Goal: Task Accomplishment & Management: Complete application form

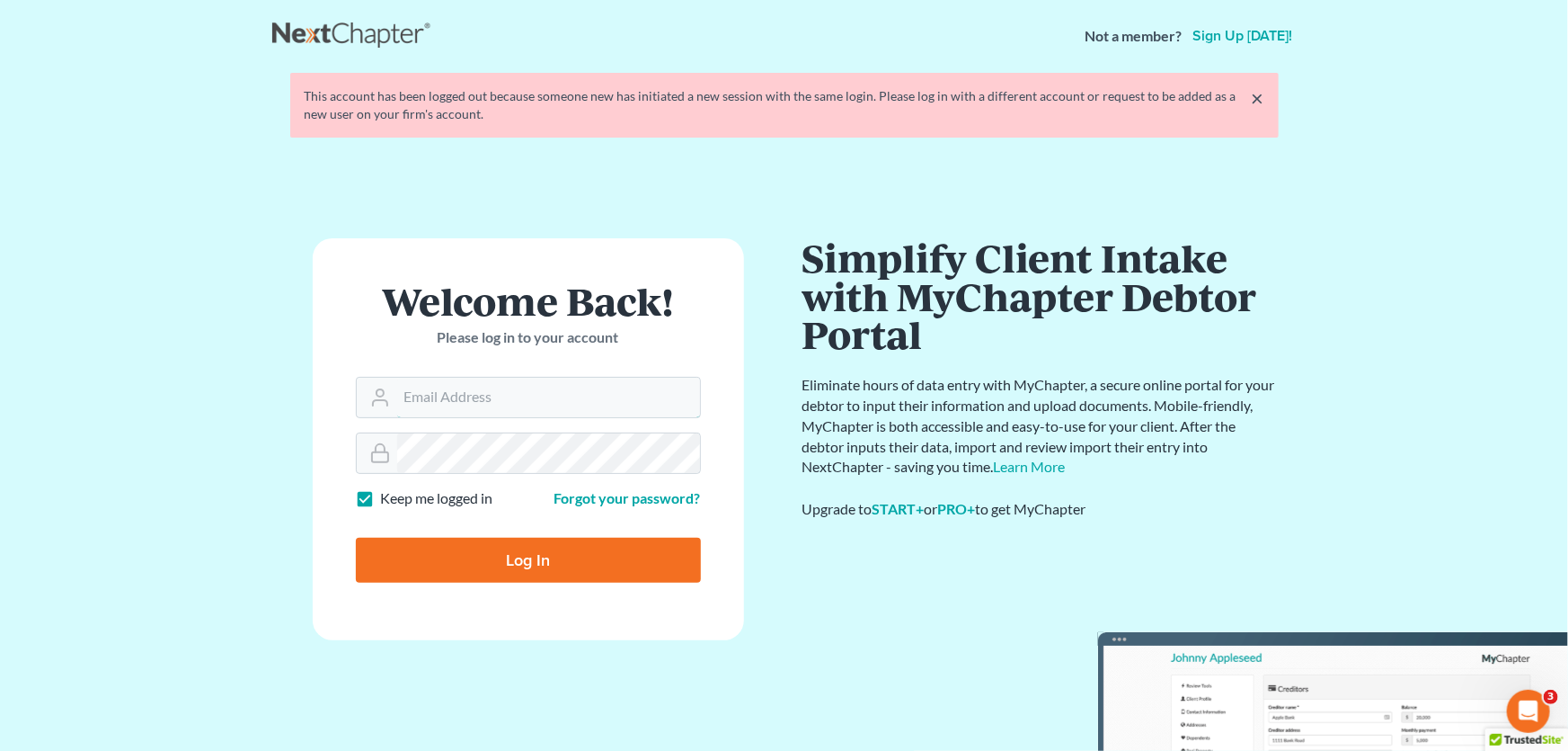
type input "[PERSON_NAME][EMAIL_ADDRESS][DOMAIN_NAME]"
click at [485, 557] on input "Log In" at bounding box center [528, 560] width 345 height 45
type input "Thinking..."
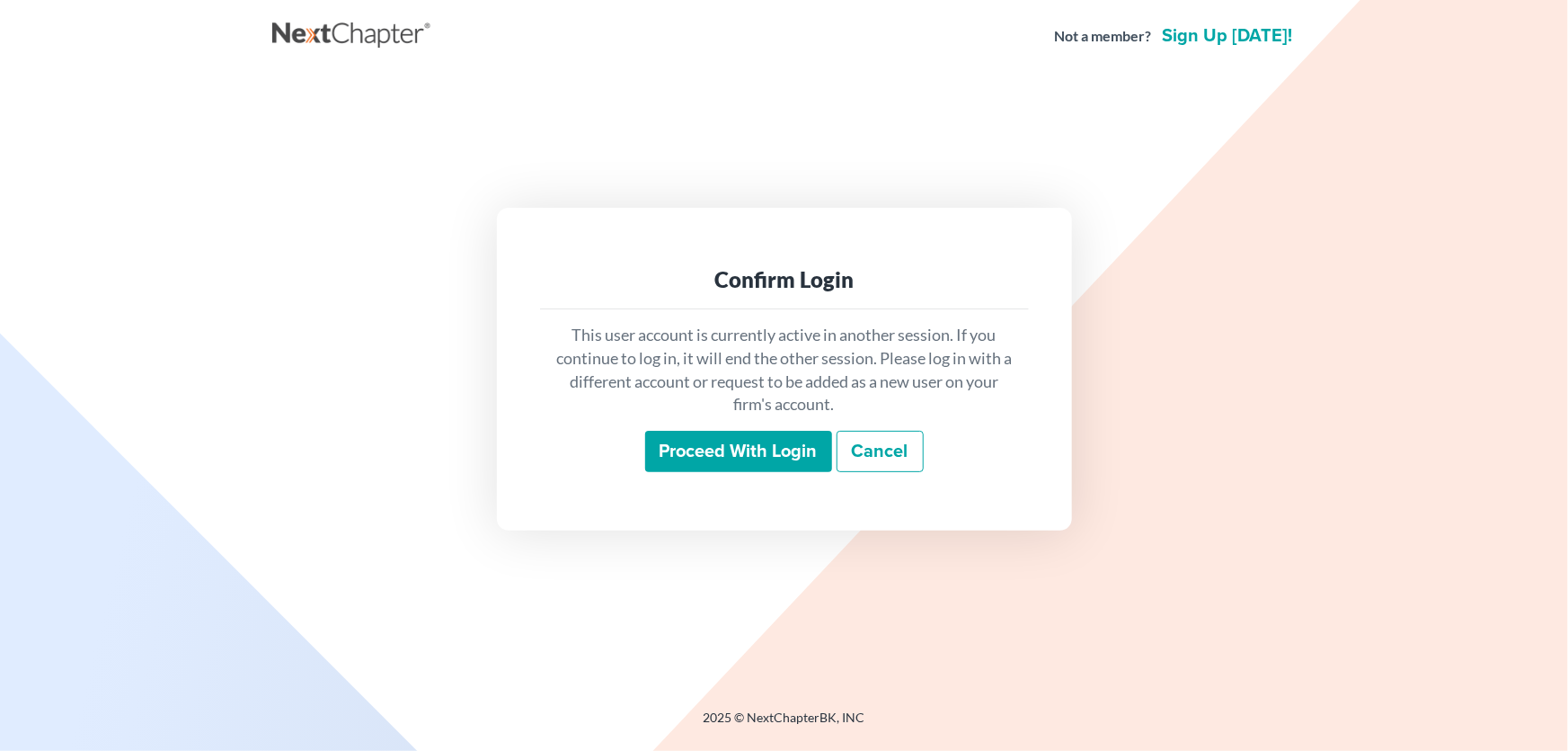
click at [771, 457] on input "Proceed with login" at bounding box center [738, 451] width 187 height 41
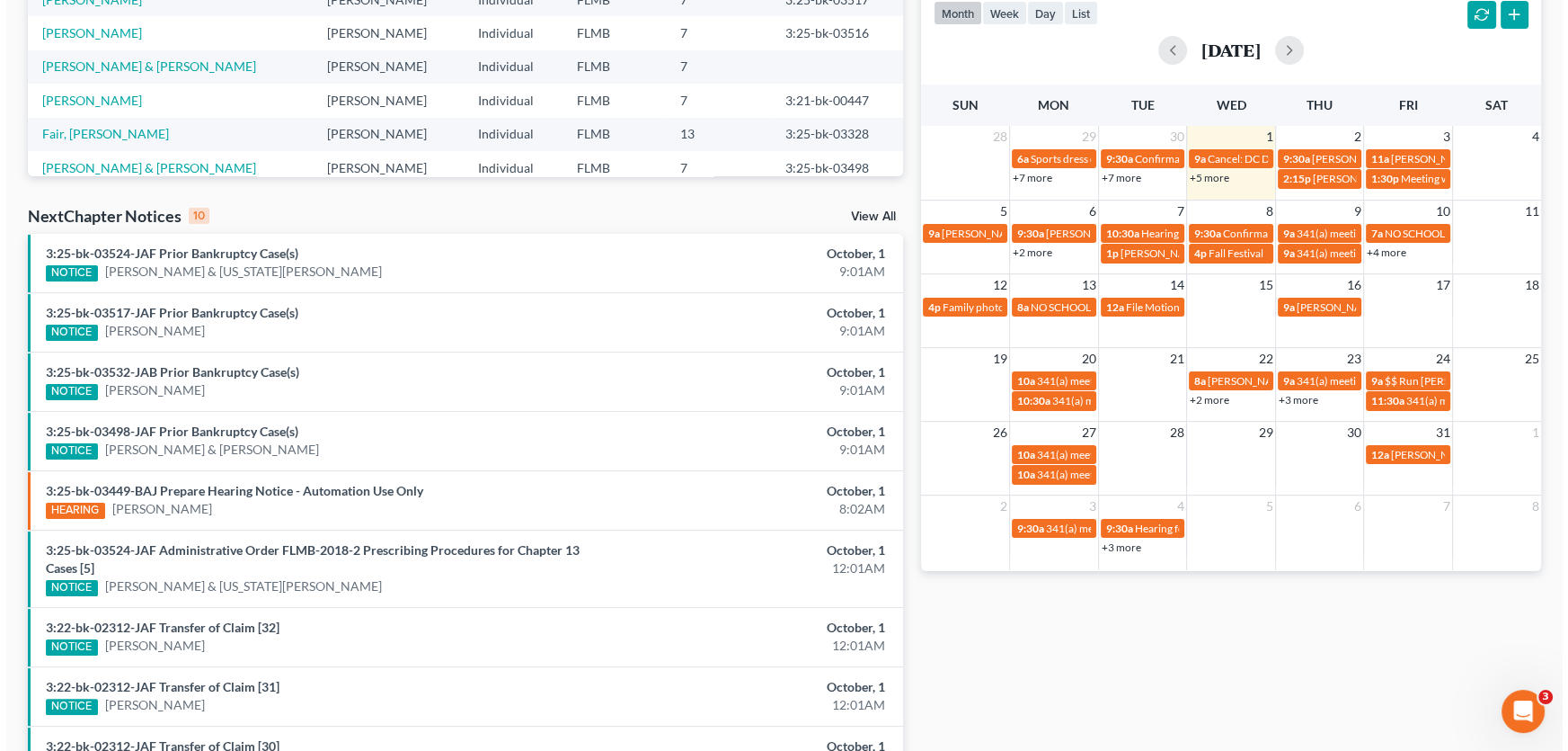
scroll to position [230, 0]
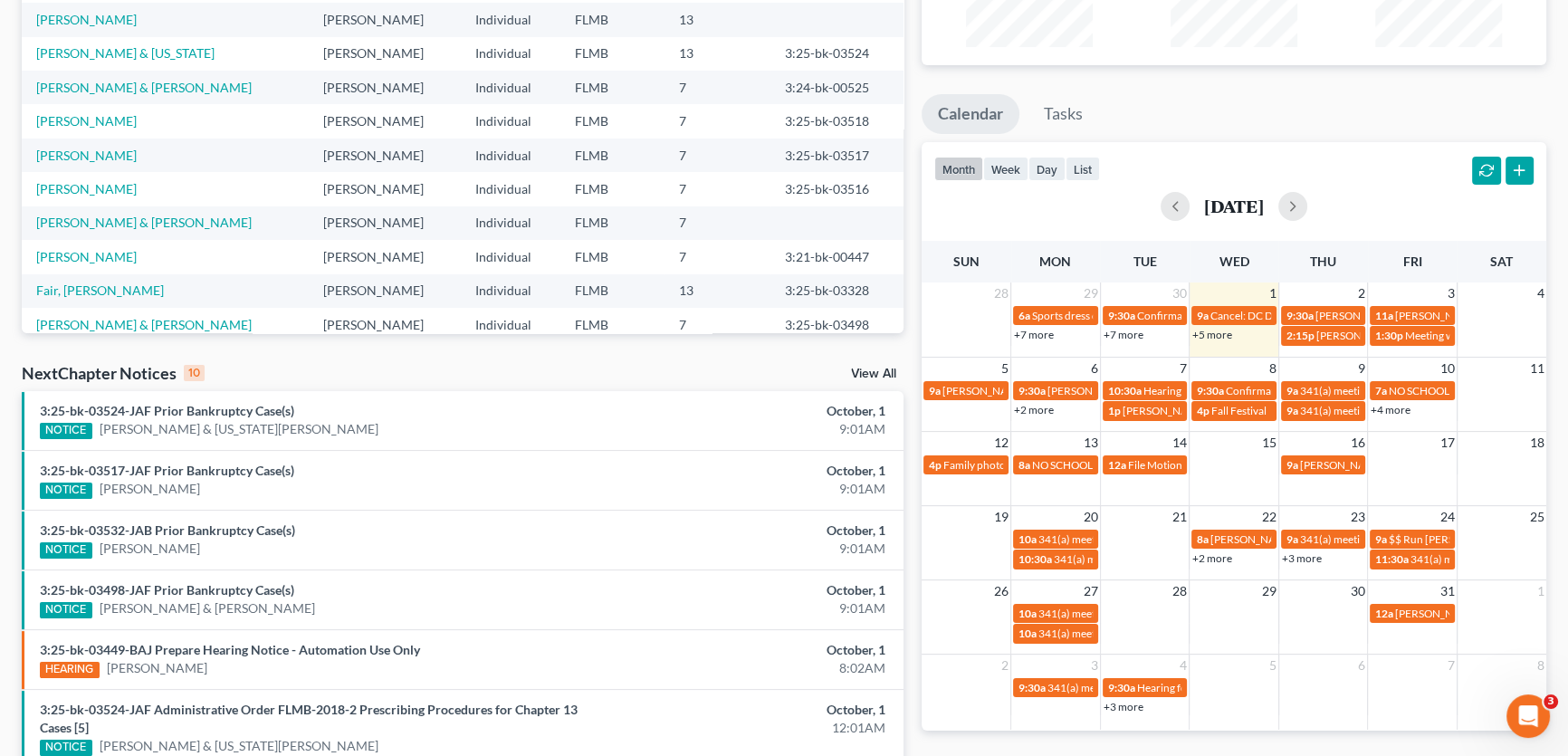
click at [1229, 335] on link "+5 more" at bounding box center [1212, 334] width 40 height 13
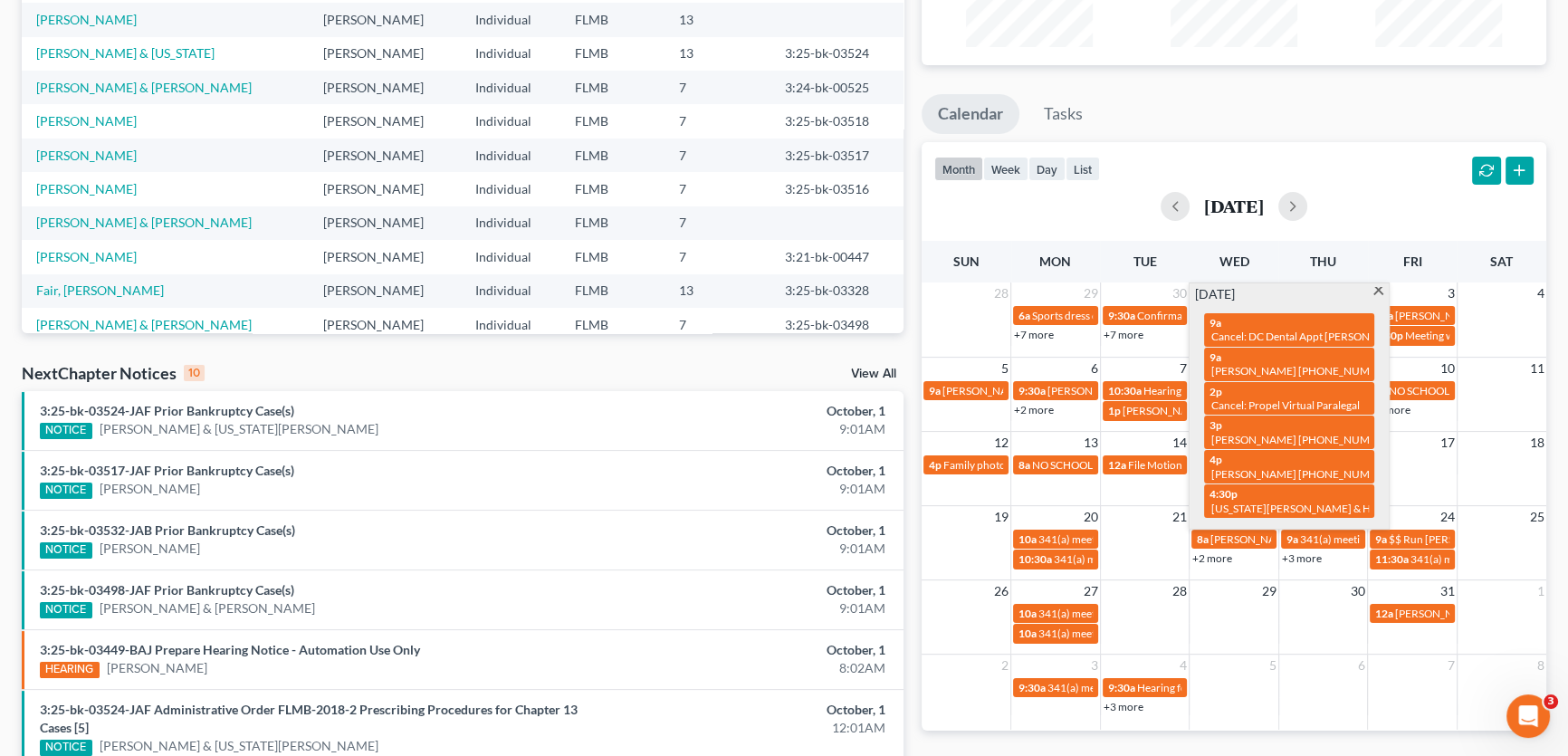
click at [1311, 107] on ul "Calendar Tasks" at bounding box center [1234, 117] width 625 height 48
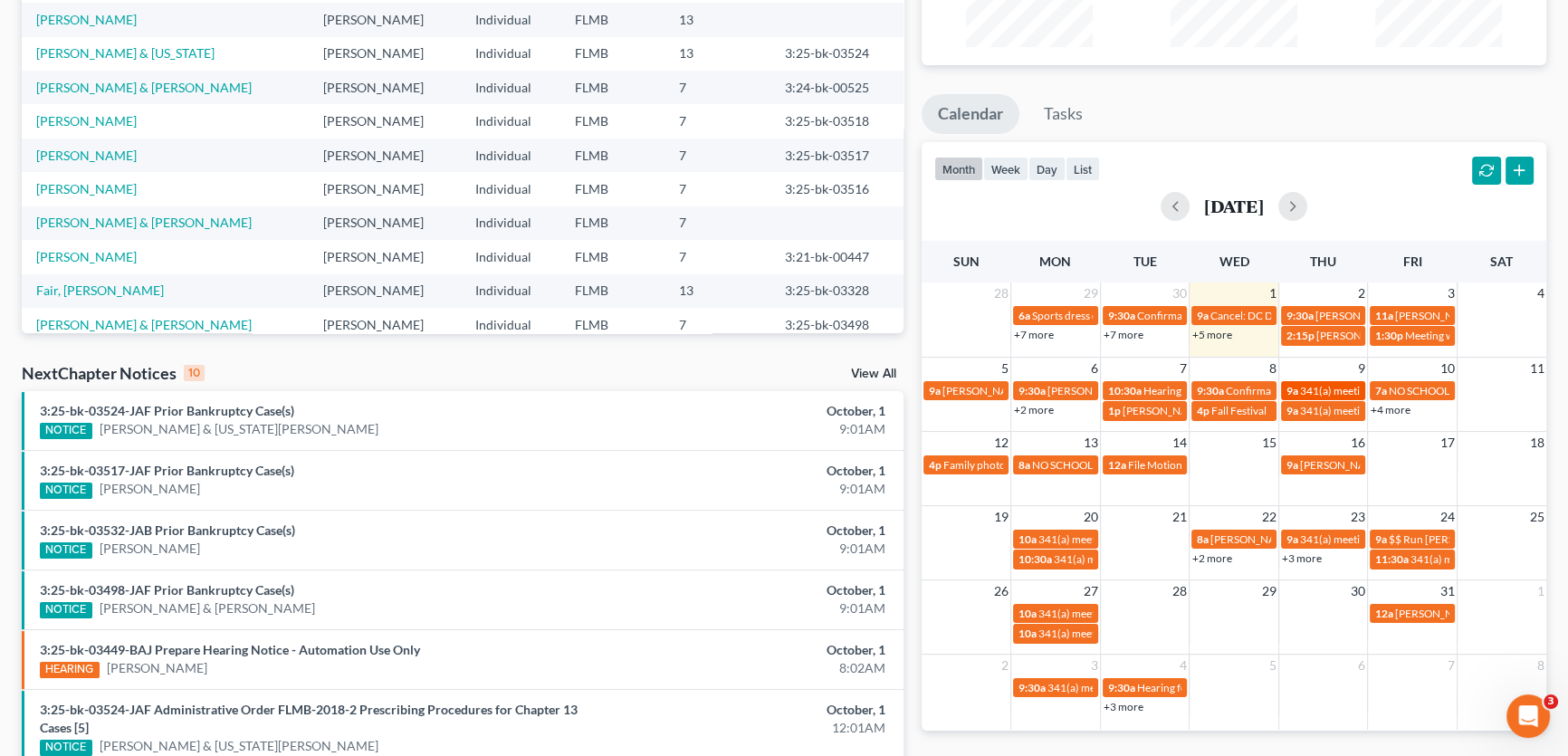
click at [1327, 387] on span "341(a) meeting for Charles S Seagroves" at bounding box center [1387, 391] width 175 height 13
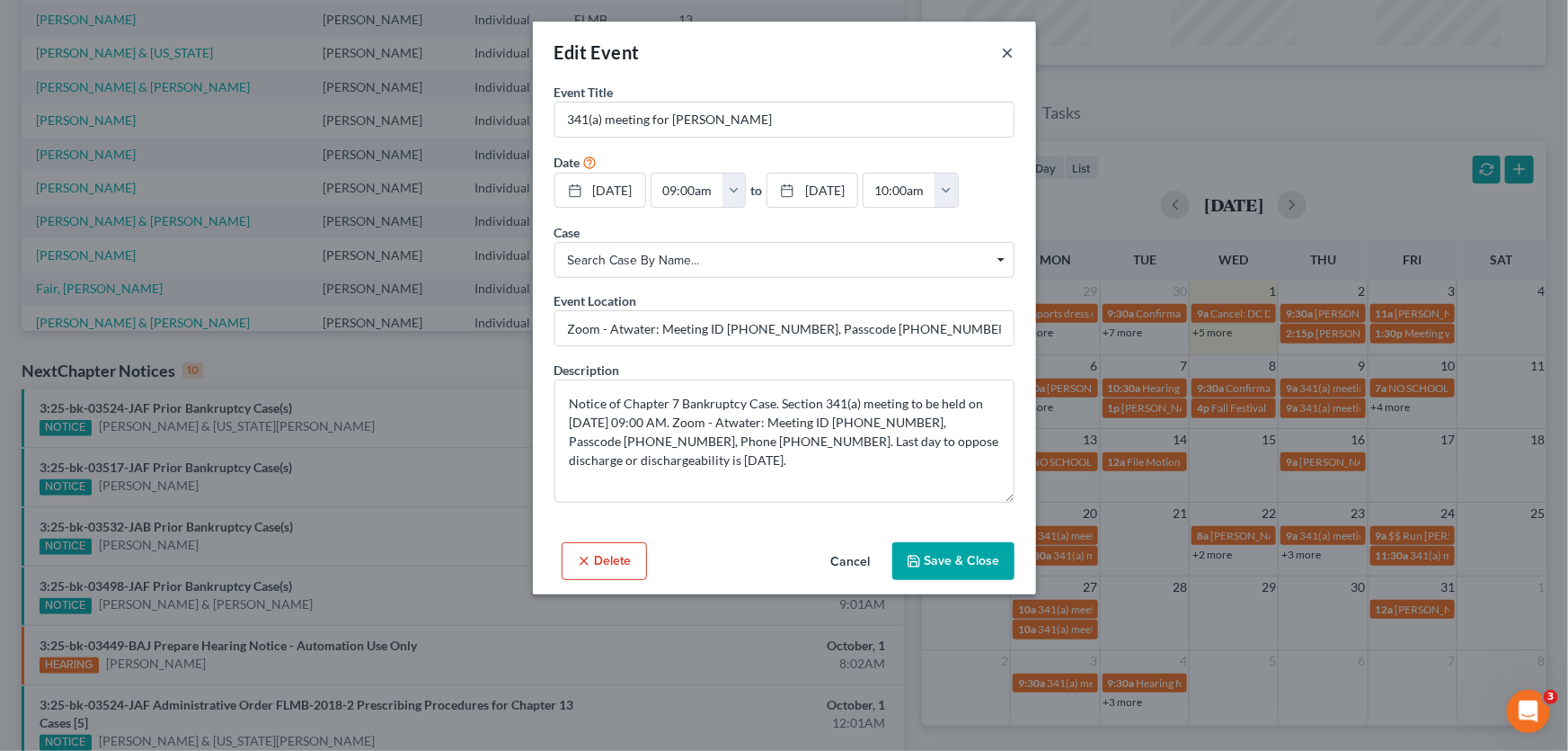
click at [1006, 45] on button "×" at bounding box center [1008, 52] width 12 height 22
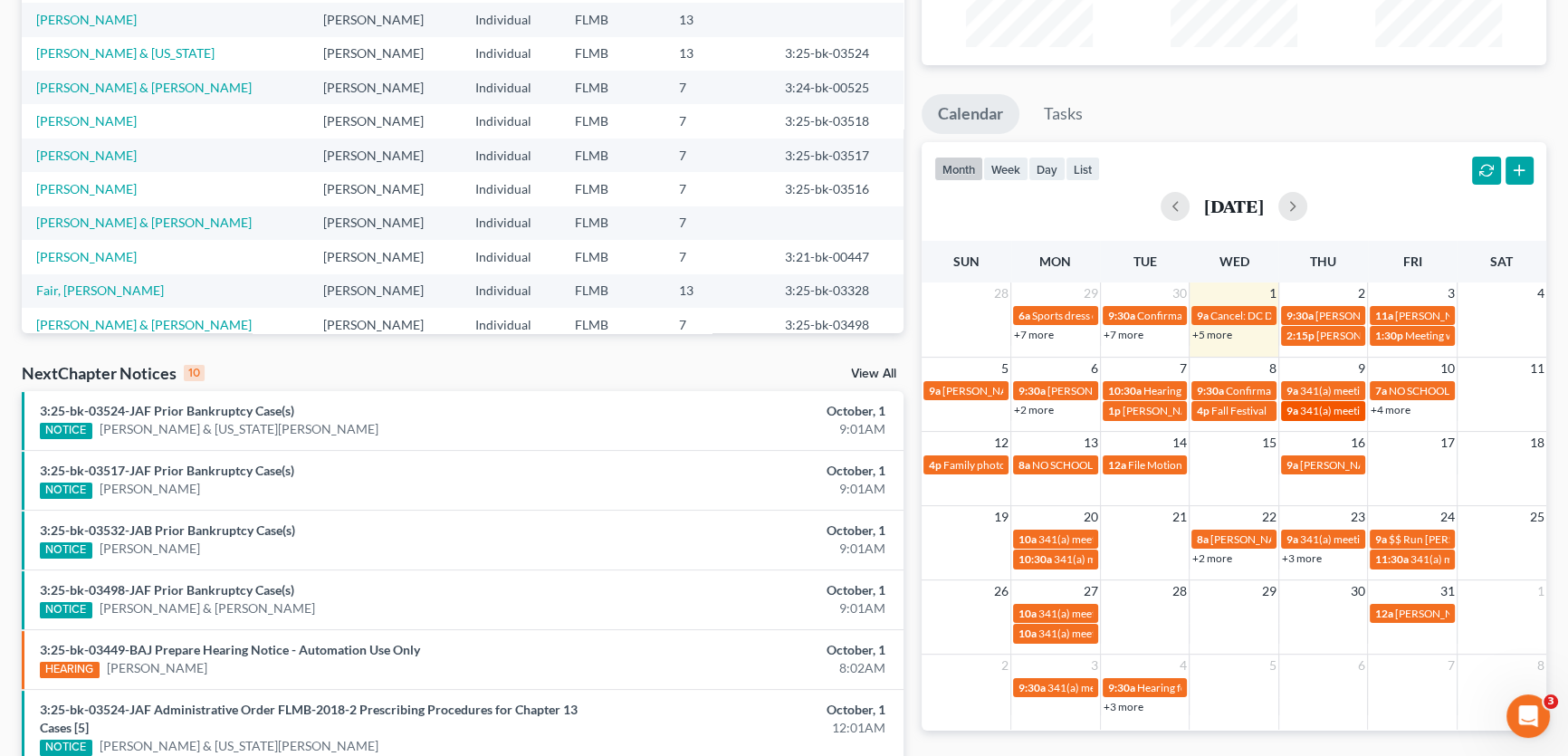
click at [1323, 409] on span "341(a) meeting for Danielle A. Bartlett" at bounding box center [1387, 411] width 175 height 13
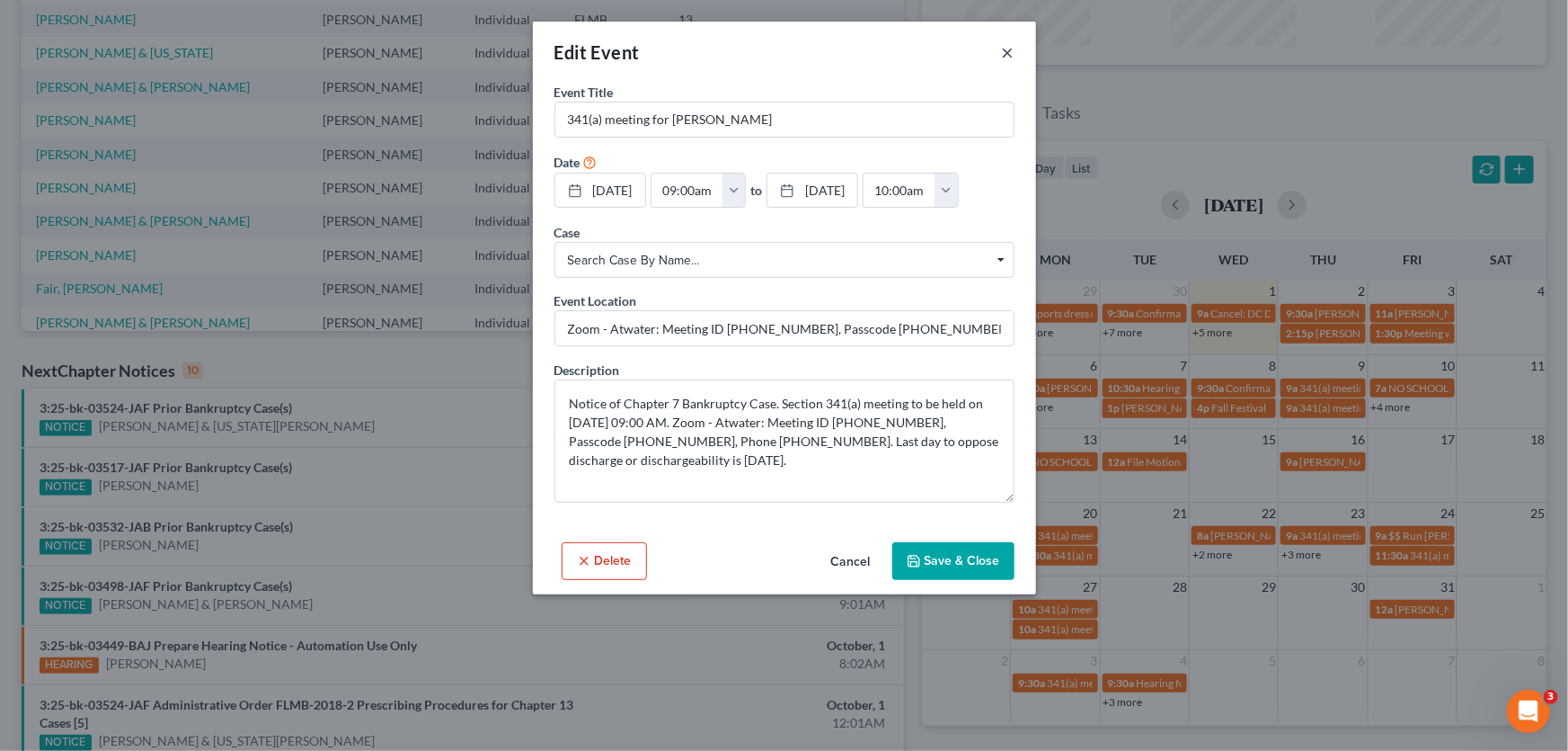
click at [1013, 52] on button "×" at bounding box center [1008, 52] width 12 height 22
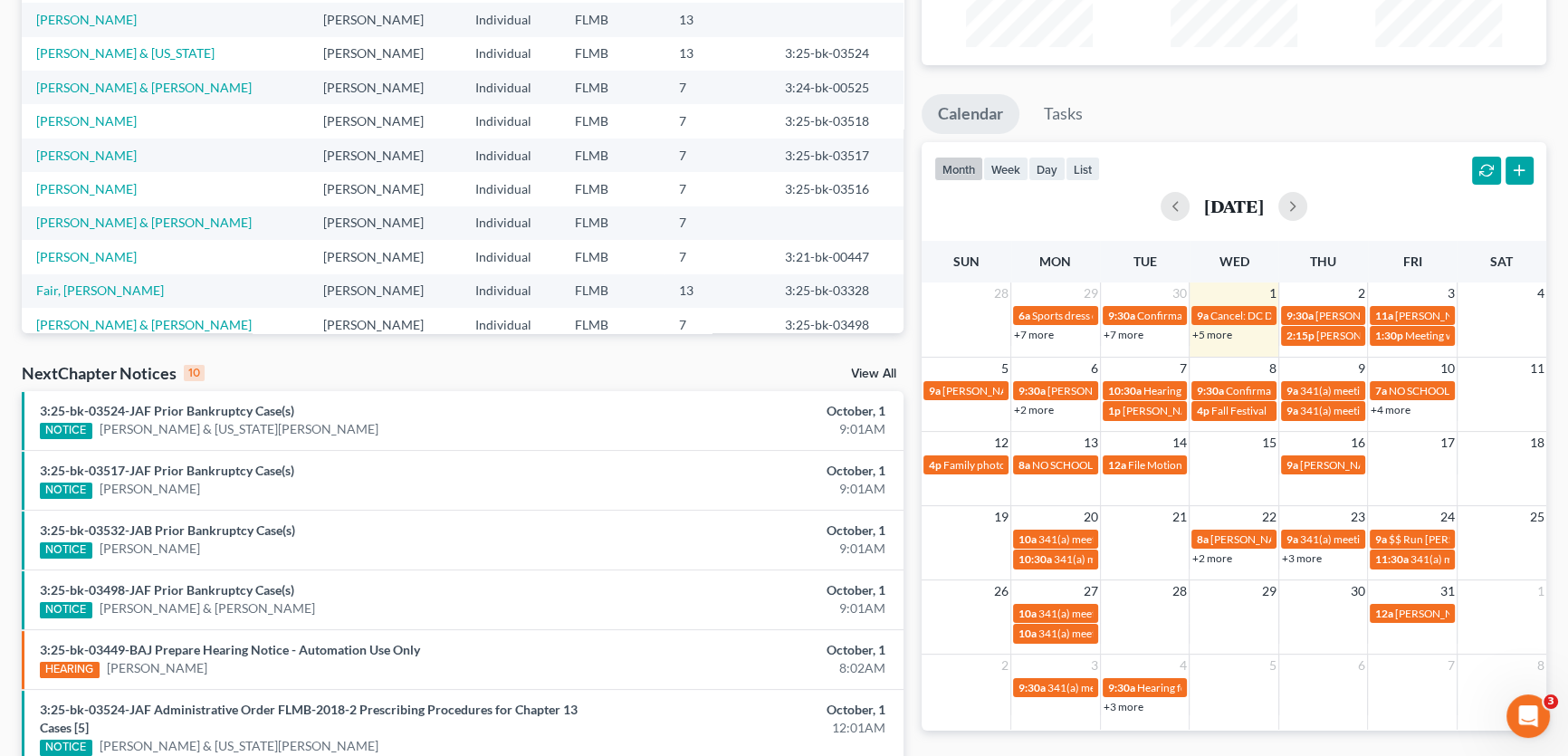
click at [1400, 411] on link "+4 more" at bounding box center [1390, 410] width 40 height 13
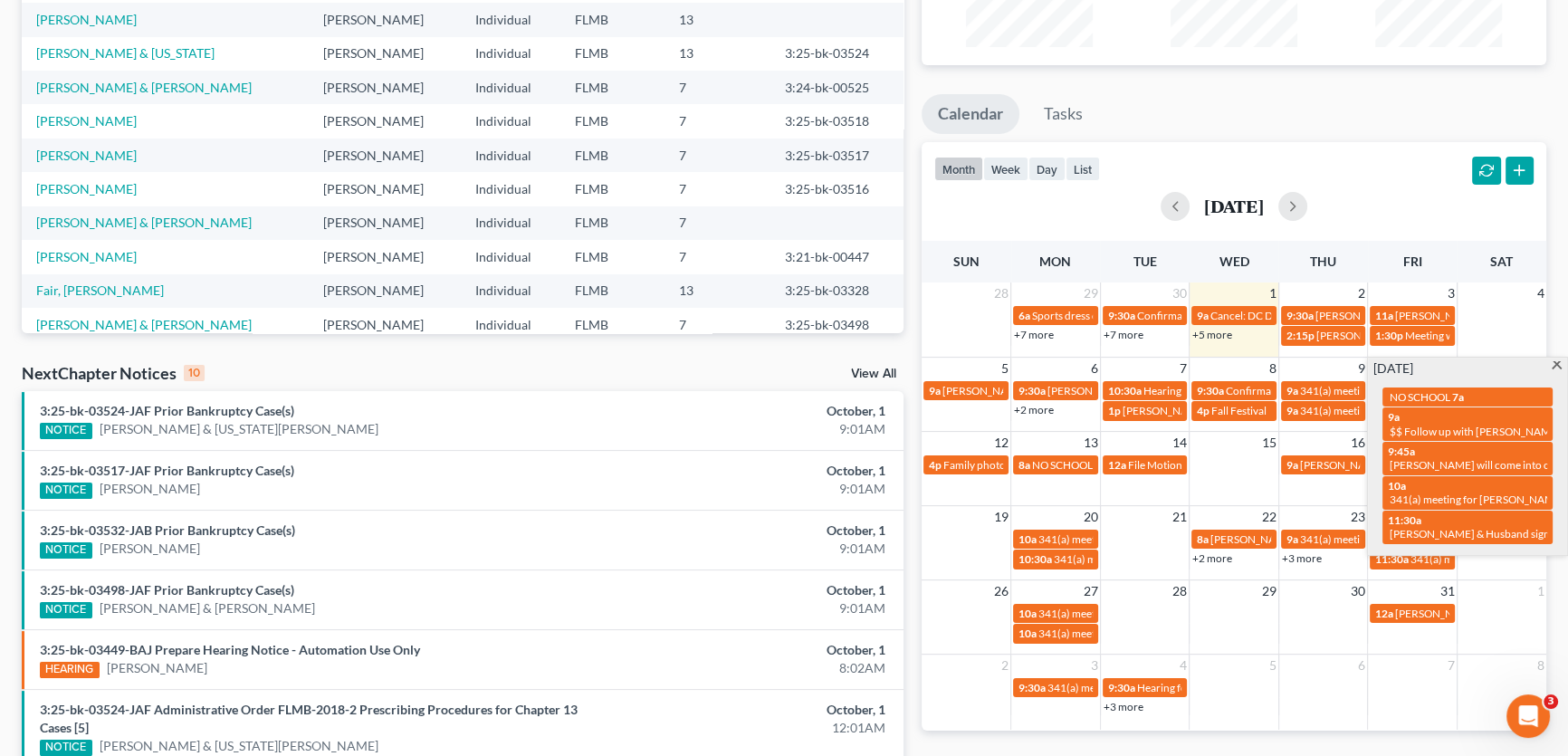
click at [1348, 104] on ul "Calendar Tasks" at bounding box center [1234, 117] width 625 height 48
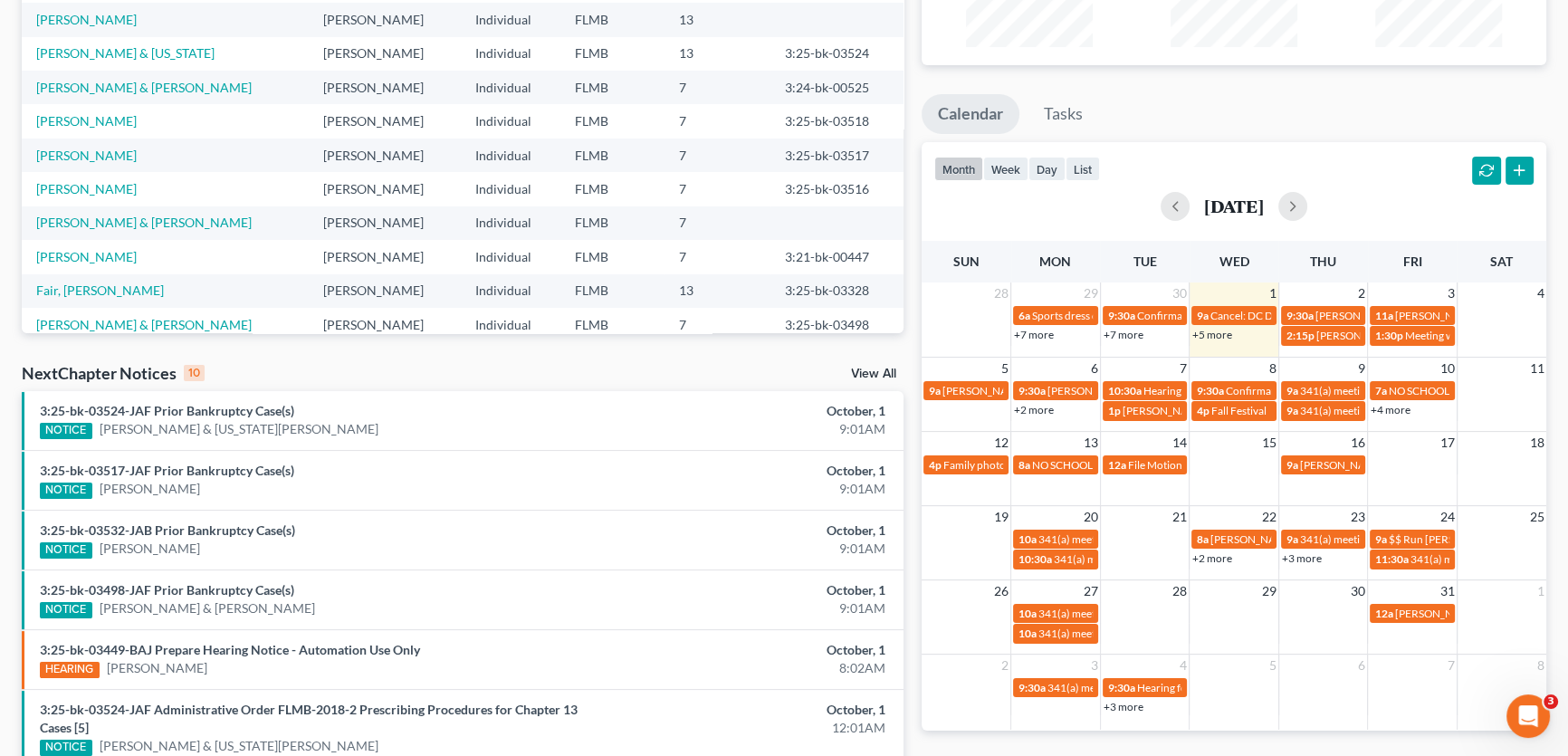
click at [1425, 126] on ul "Calendar Tasks" at bounding box center [1234, 117] width 625 height 48
click at [1231, 120] on ul "Calendar Tasks" at bounding box center [1234, 117] width 625 height 48
click at [1218, 331] on link "+5 more" at bounding box center [1212, 334] width 40 height 13
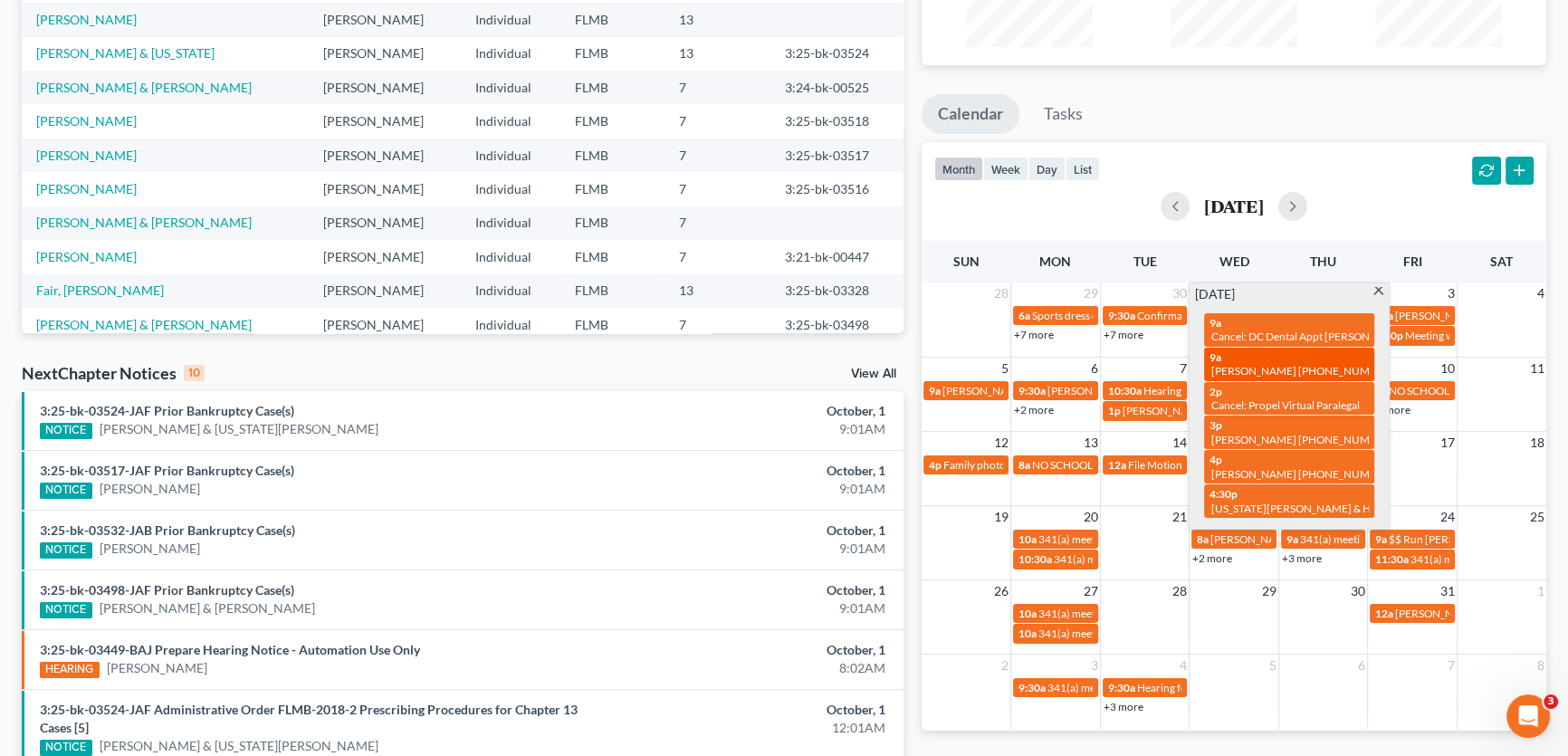
click at [1268, 364] on span "Ashanti Green (904) 566-1789" at bounding box center [1302, 371] width 183 height 13
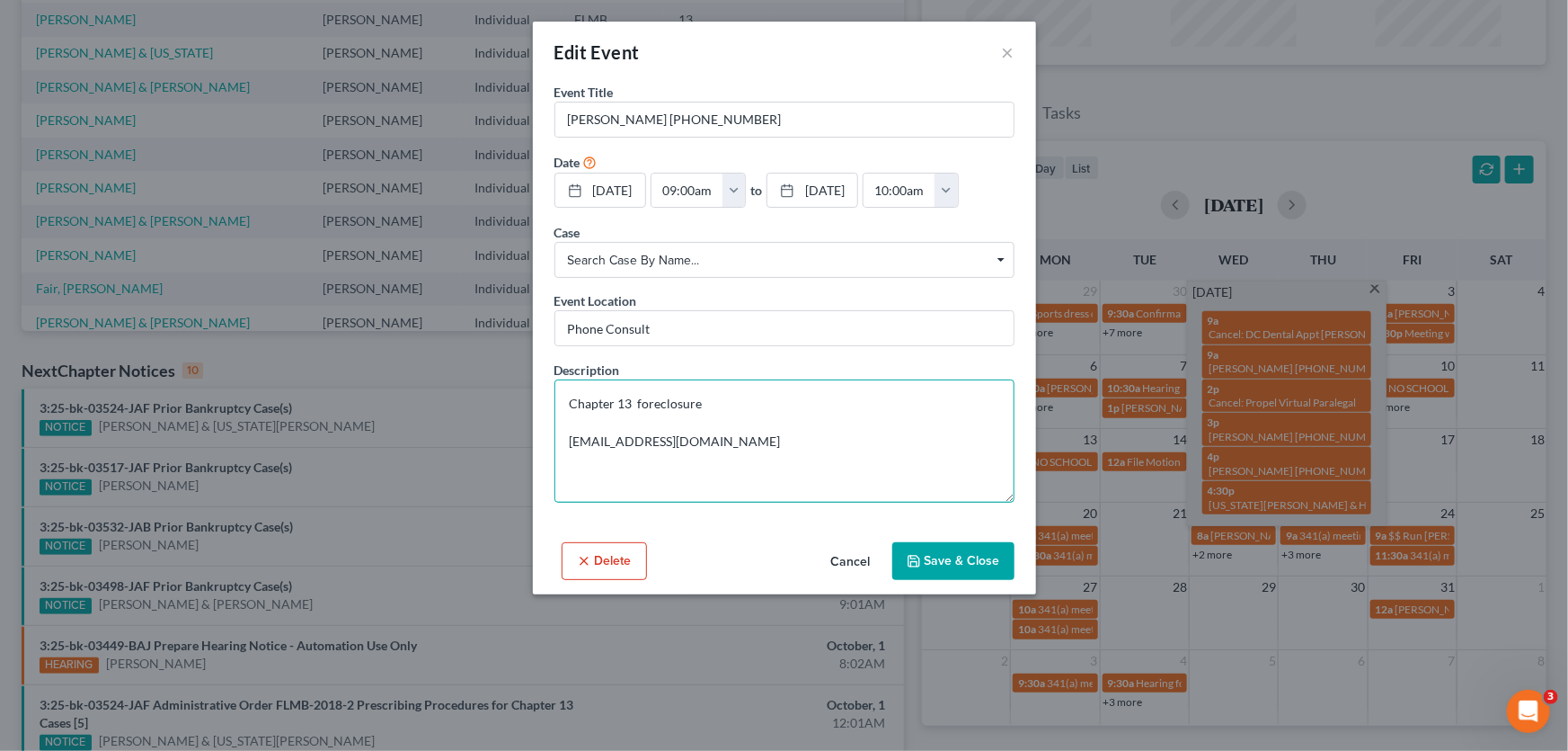
click at [841, 444] on textarea "Chapter 13 foreclosure ashsnti@gmail.com" at bounding box center [784, 441] width 460 height 123
click at [795, 405] on textarea "Chapter 13 foreclosure ashsnti@gmail.com" at bounding box center [784, 441] width 460 height 123
click at [1007, 52] on button "×" at bounding box center [1008, 52] width 12 height 22
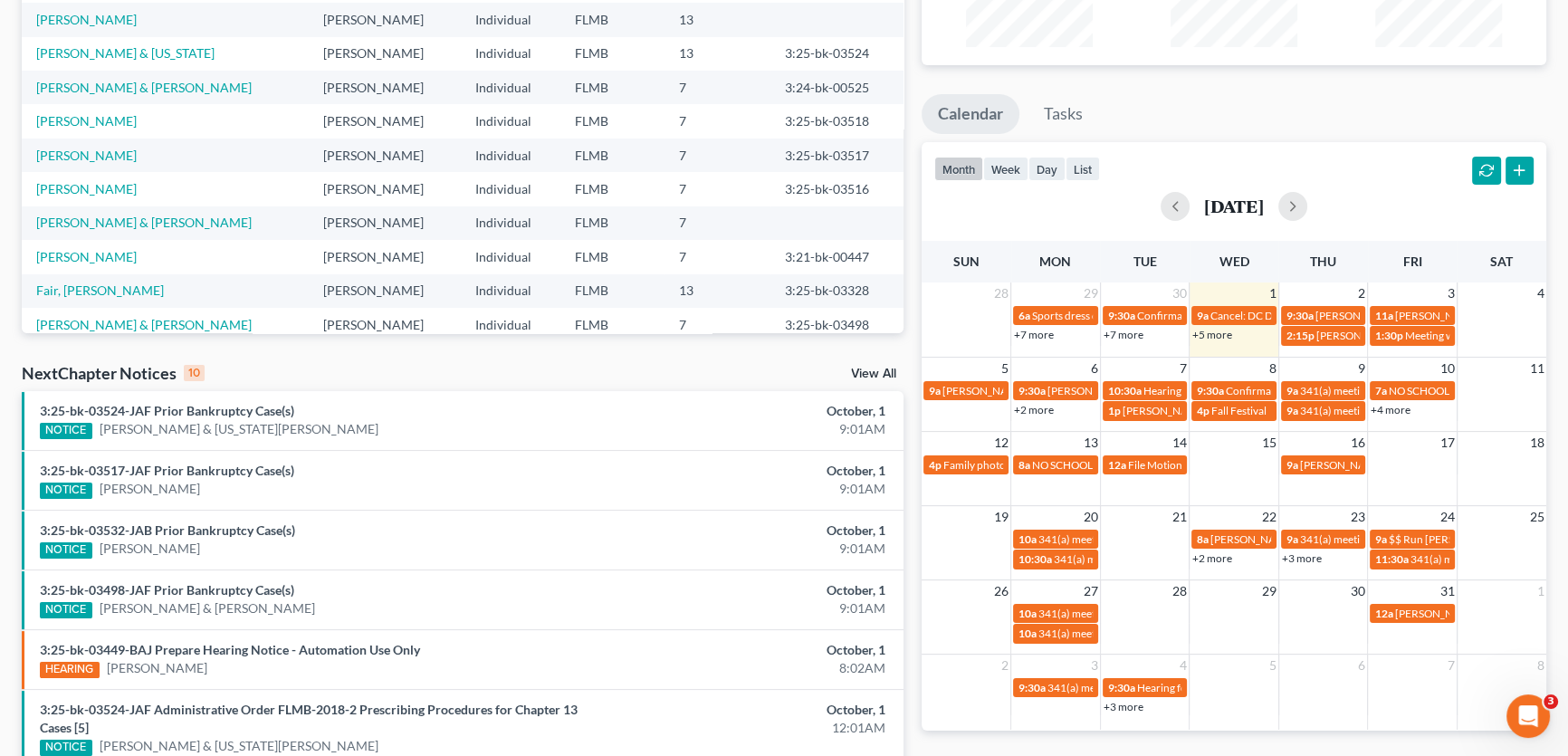
click at [1436, 139] on ul "Calendar Tasks" at bounding box center [1234, 117] width 625 height 48
click at [1208, 335] on link "+5 more" at bounding box center [1212, 334] width 40 height 13
click at [1413, 161] on div "month week day list October 2025" at bounding box center [1233, 185] width 643 height 87
click at [1328, 295] on td "2" at bounding box center [1323, 292] width 90 height 22
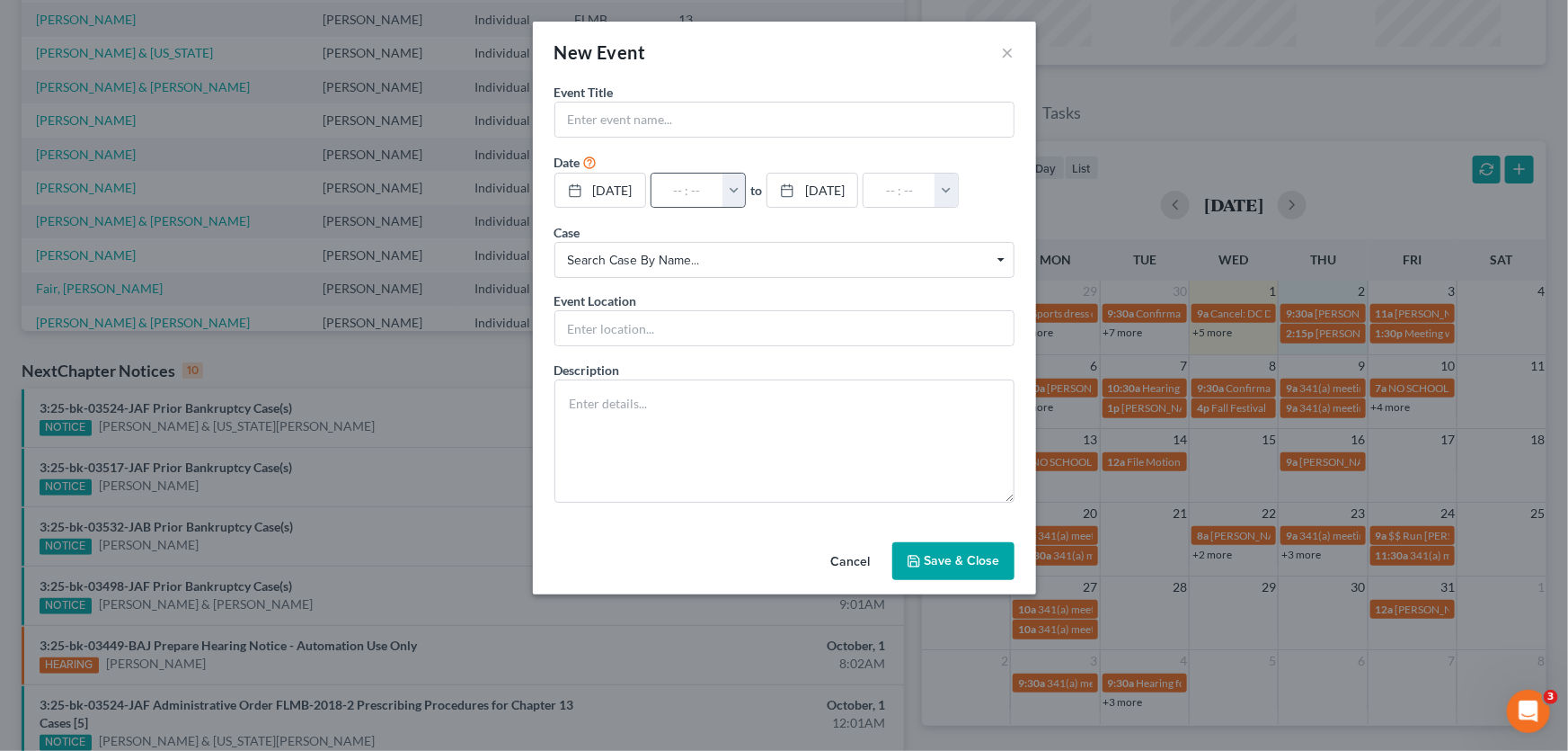
click at [746, 190] on button "button" at bounding box center [734, 191] width 23 height 34
click at [796, 280] on link "1:00am" at bounding box center [772, 290] width 101 height 31
type input "1:00am"
type input "02:00am"
click at [723, 176] on input "1:00am" at bounding box center [688, 191] width 72 height 34
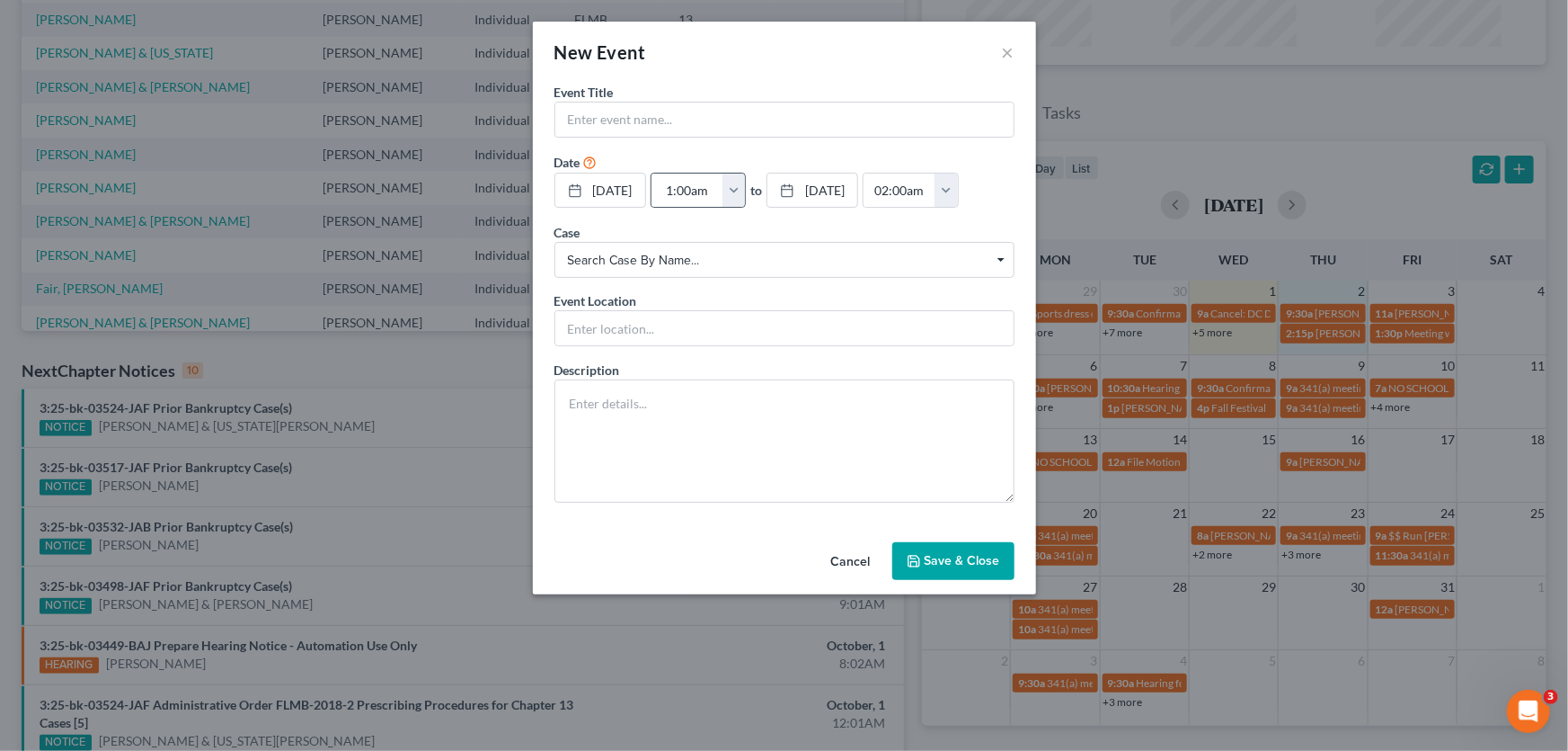
click at [746, 188] on button "button" at bounding box center [734, 191] width 23 height 34
drag, startPoint x: 790, startPoint y: 366, endPoint x: 789, endPoint y: 354, distance: 12.0
click at [790, 365] on link "1:00pm" at bounding box center [772, 361] width 101 height 31
type input "1:00pm"
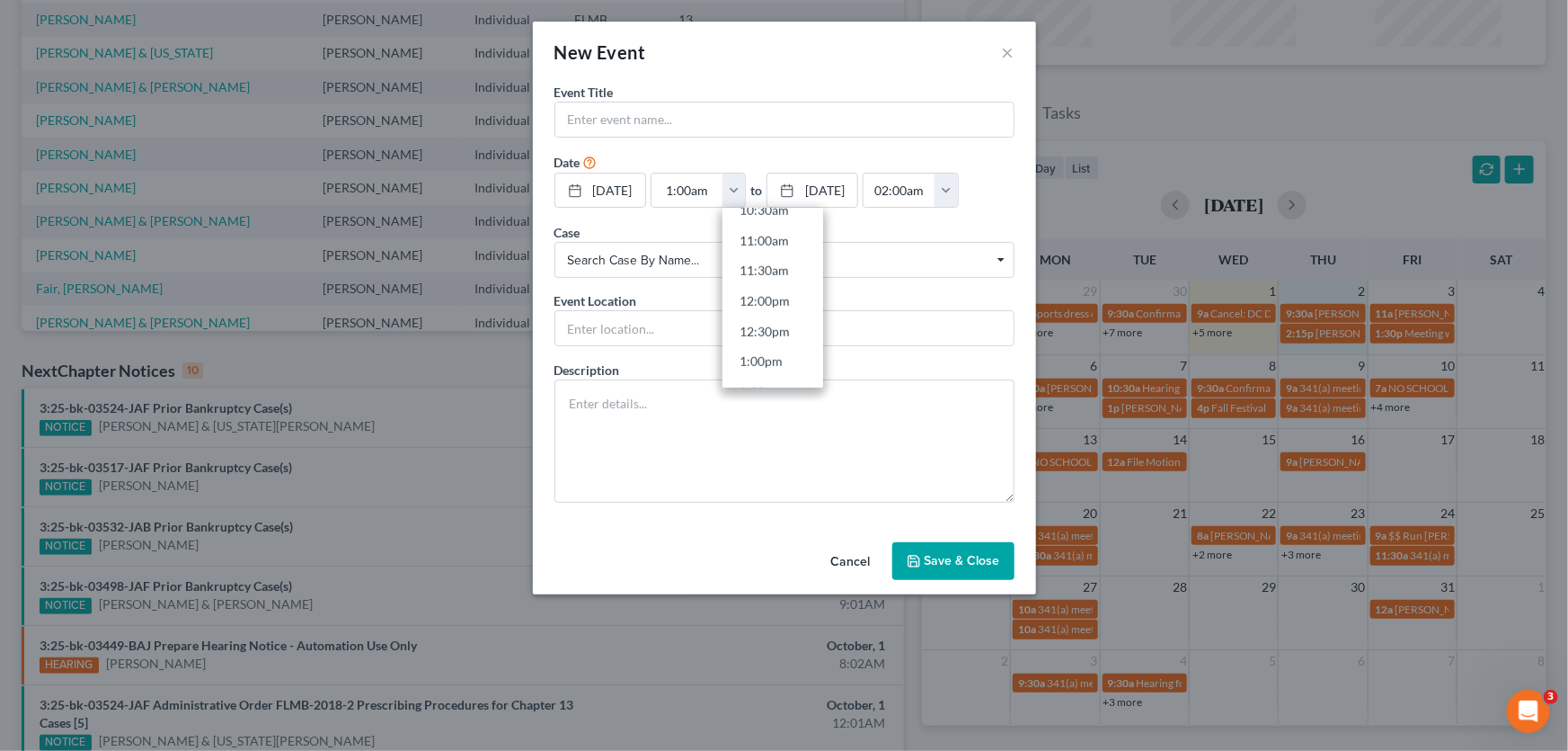
type input "02:00pm"
click at [792, 125] on input "text" at bounding box center [784, 119] width 458 height 34
type input "A"
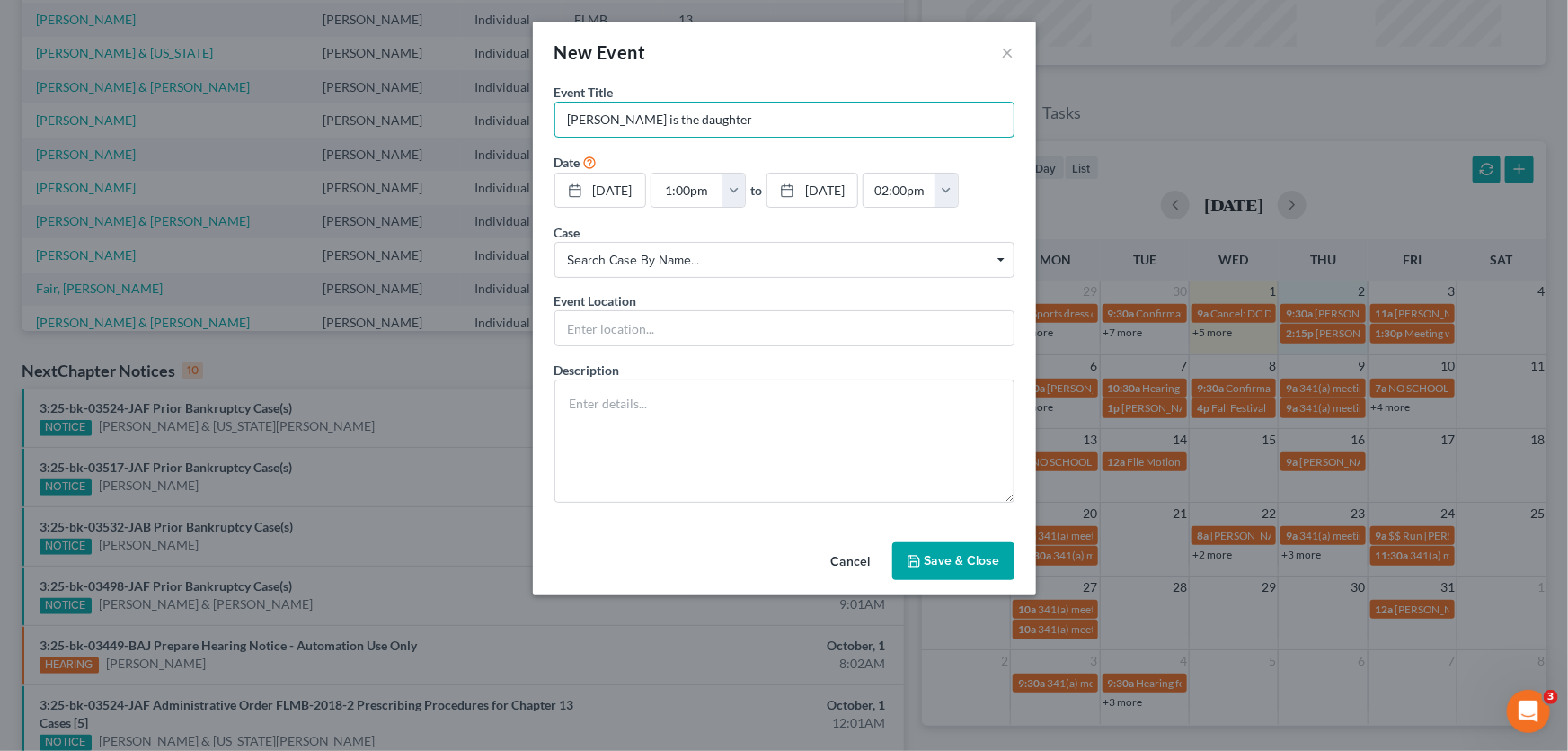
type input "Olga-angela is the daughter"
click at [956, 557] on button "Save & Close" at bounding box center [954, 561] width 122 height 38
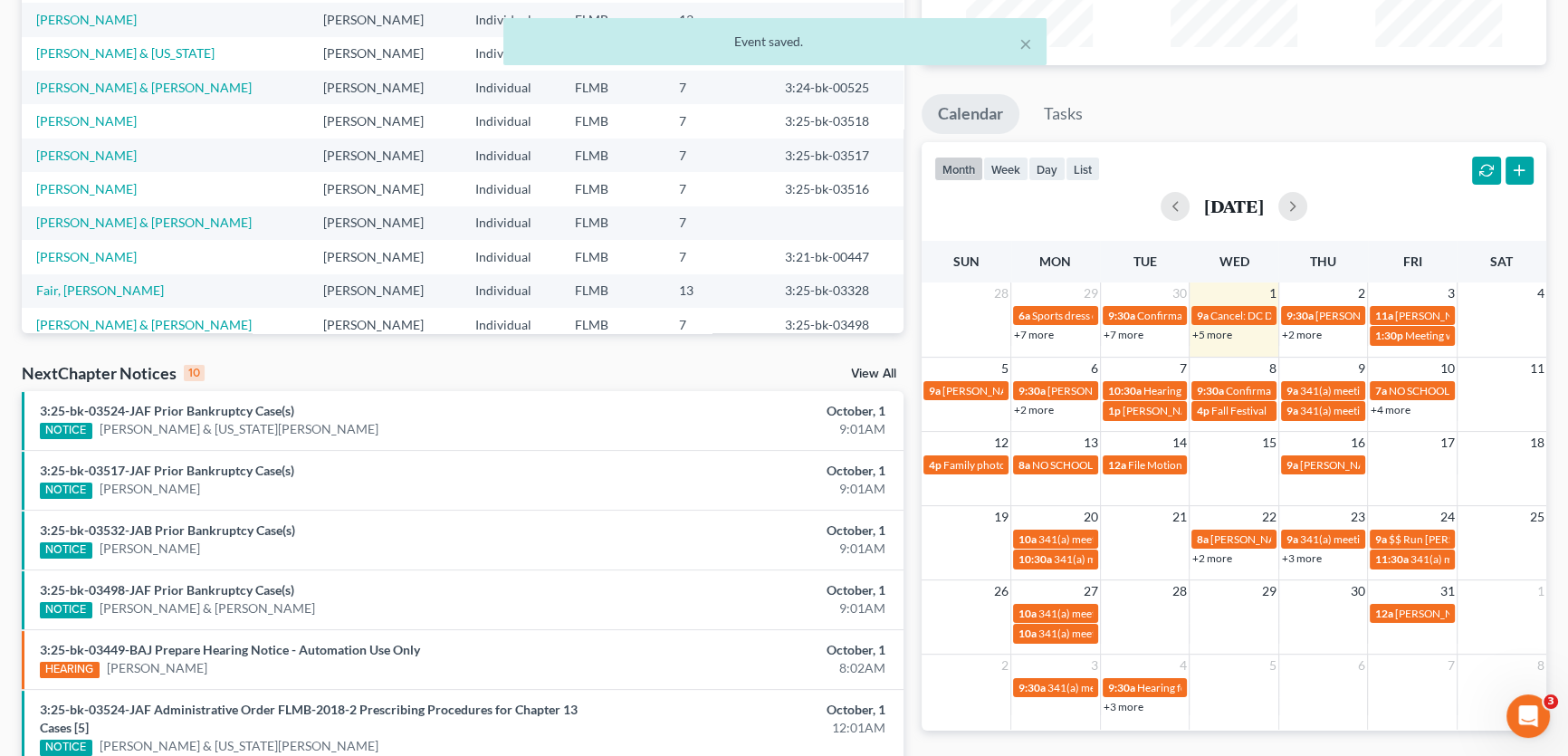
click at [1313, 339] on link "+2 more" at bounding box center [1302, 334] width 40 height 13
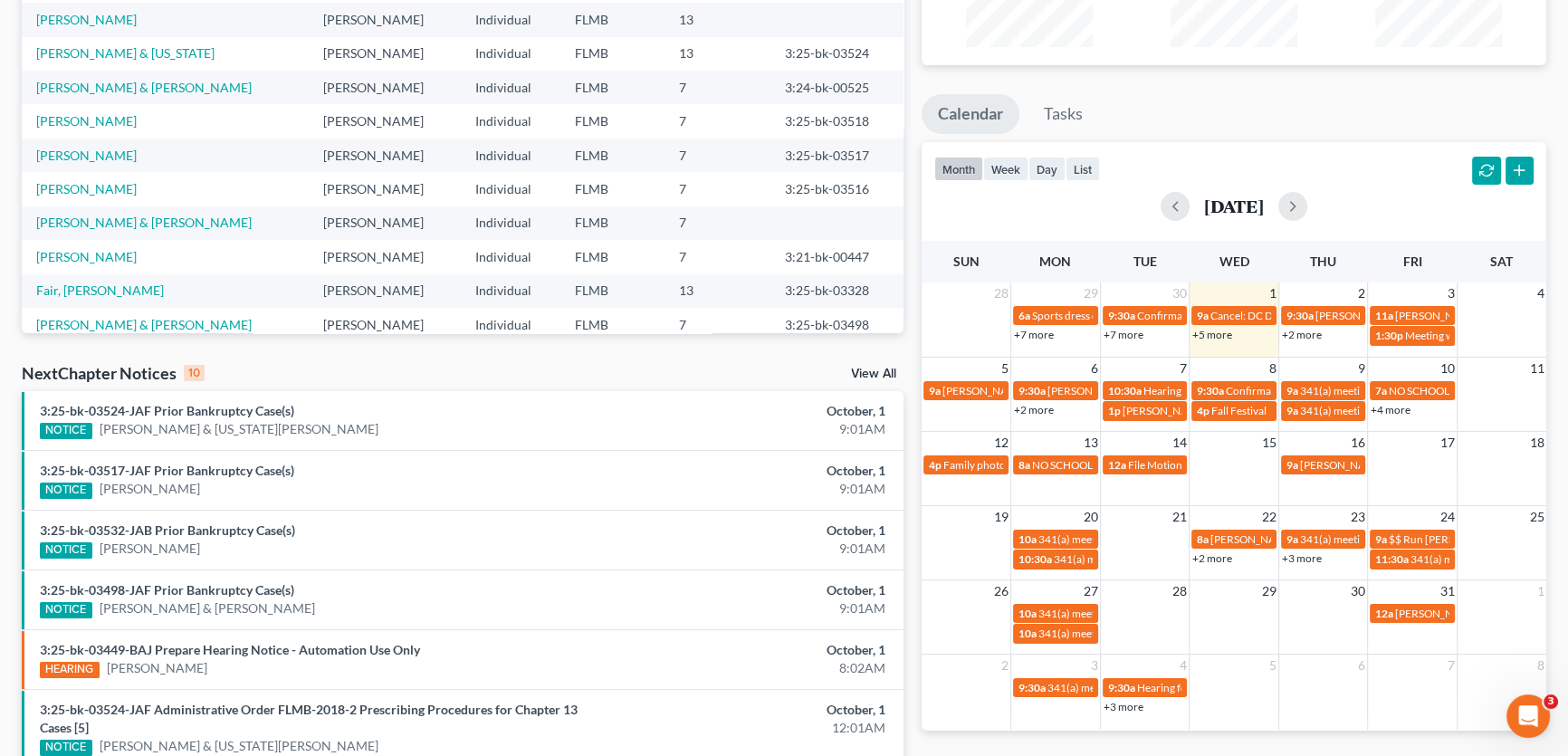
click at [1383, 166] on div "month week day list October 2025" at bounding box center [1233, 185] width 643 height 87
click at [1337, 296] on td "2" at bounding box center [1323, 292] width 90 height 22
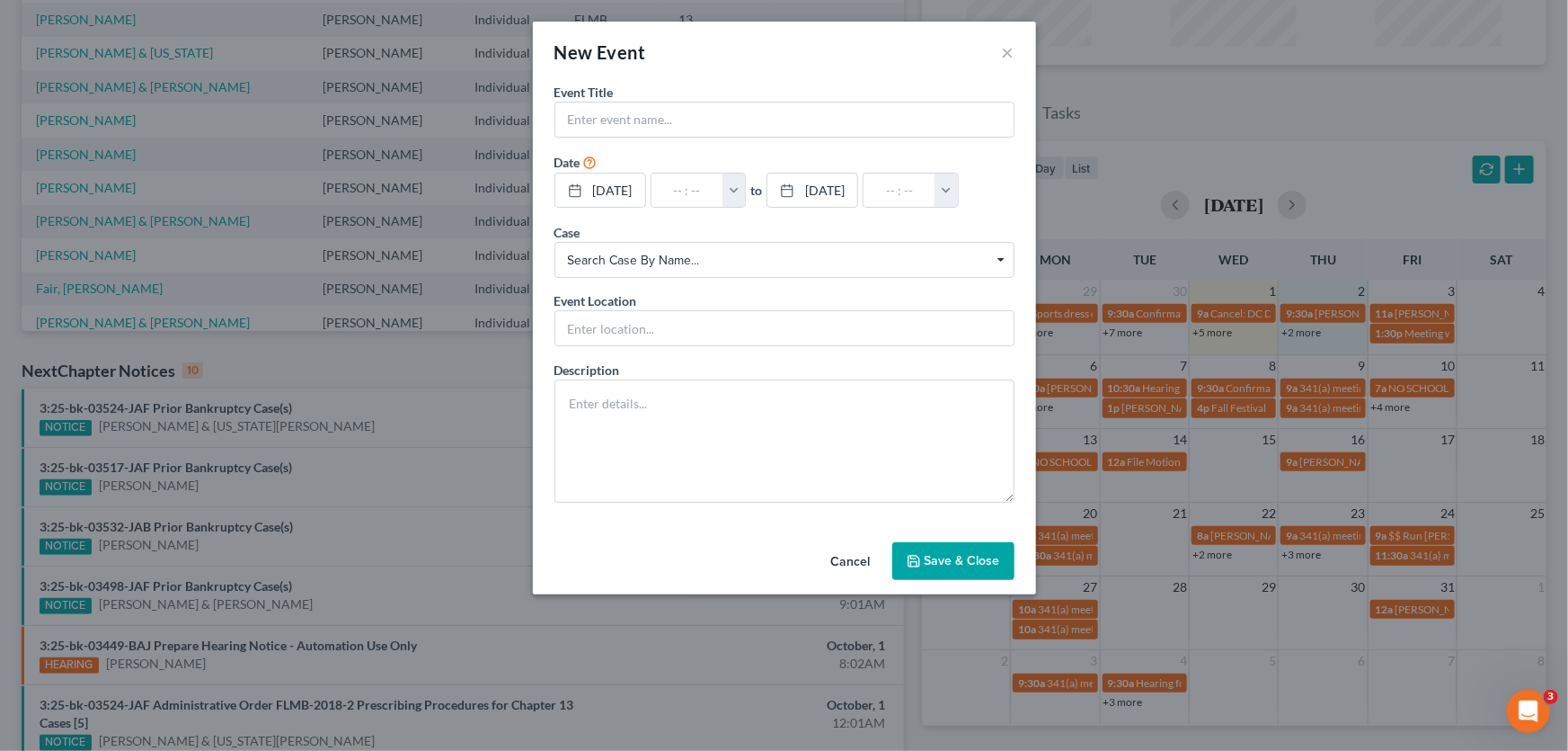
click at [739, 95] on div "Event Title *" at bounding box center [784, 110] width 460 height 55
click at [743, 117] on input "text" at bounding box center [784, 119] width 458 height 34
type input "Ashanti Green"
click at [768, 193] on div "10/2/2025 close Date 10/2/2025 Time 12:00 AM chevron_left October 2025 chevron_…" at bounding box center [784, 191] width 460 height 37
click at [746, 196] on button "button" at bounding box center [734, 191] width 23 height 34
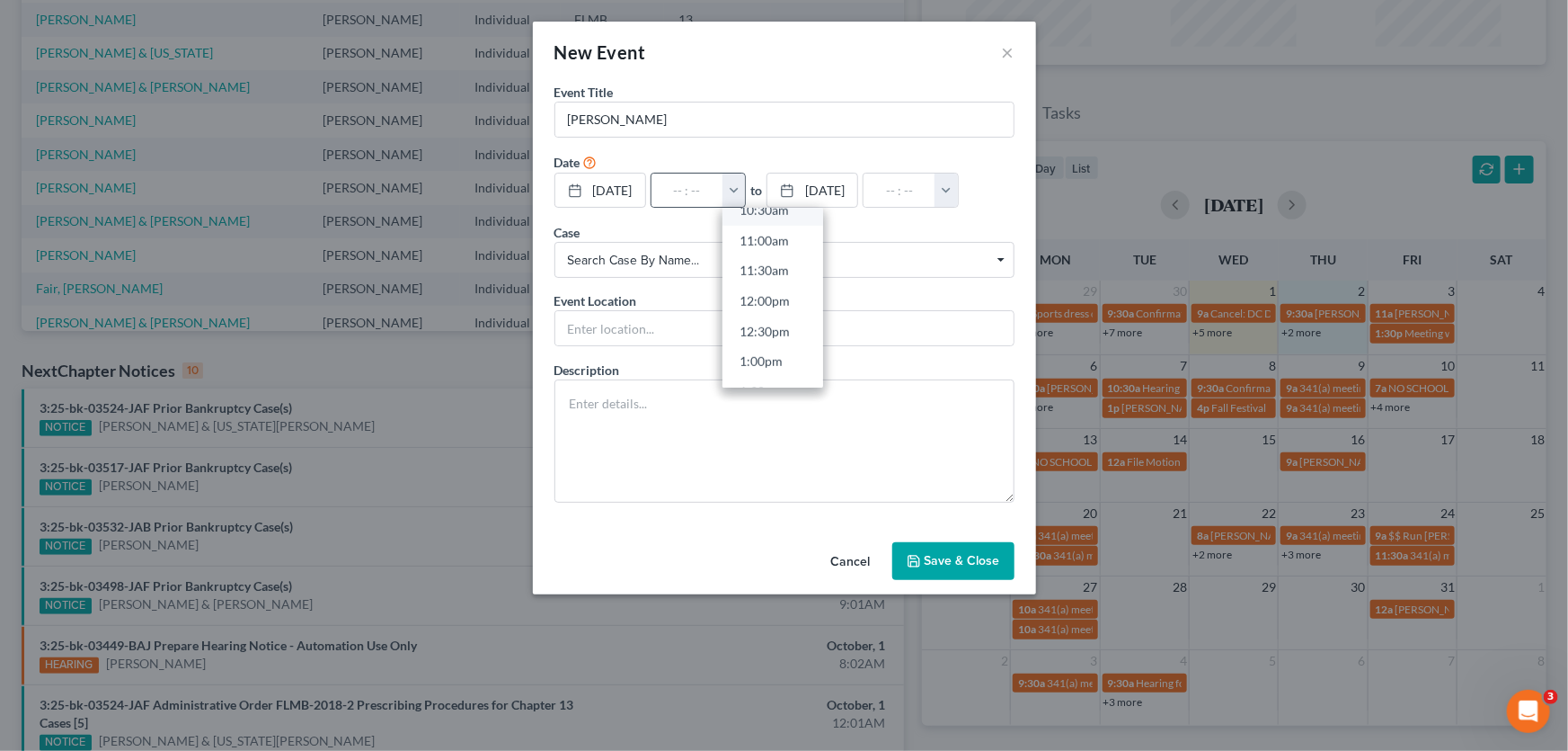
click at [794, 211] on link "10:30am" at bounding box center [772, 211] width 101 height 31
type input "10:30am"
type input "11:30am"
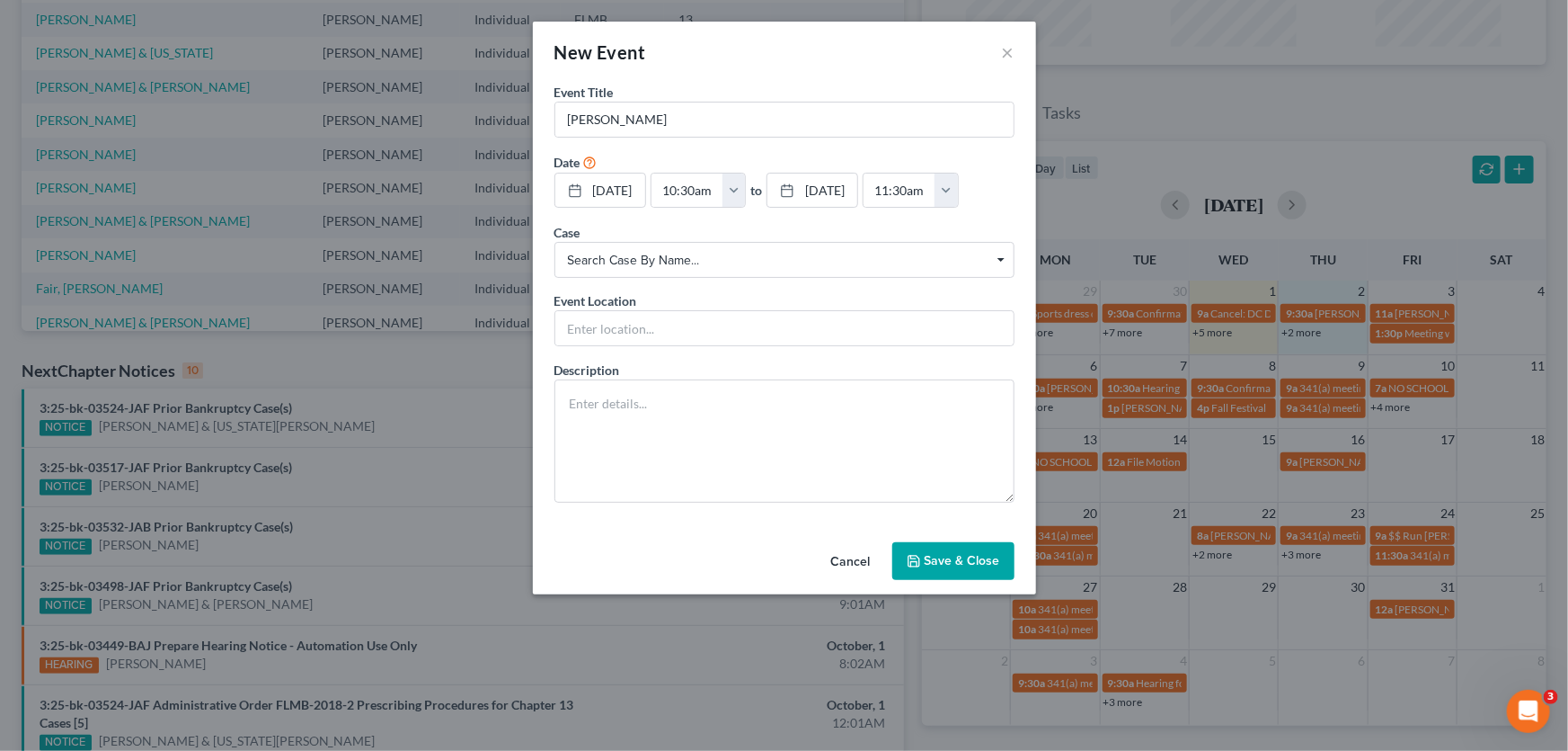
click at [941, 559] on button "Save & Close" at bounding box center [954, 561] width 122 height 38
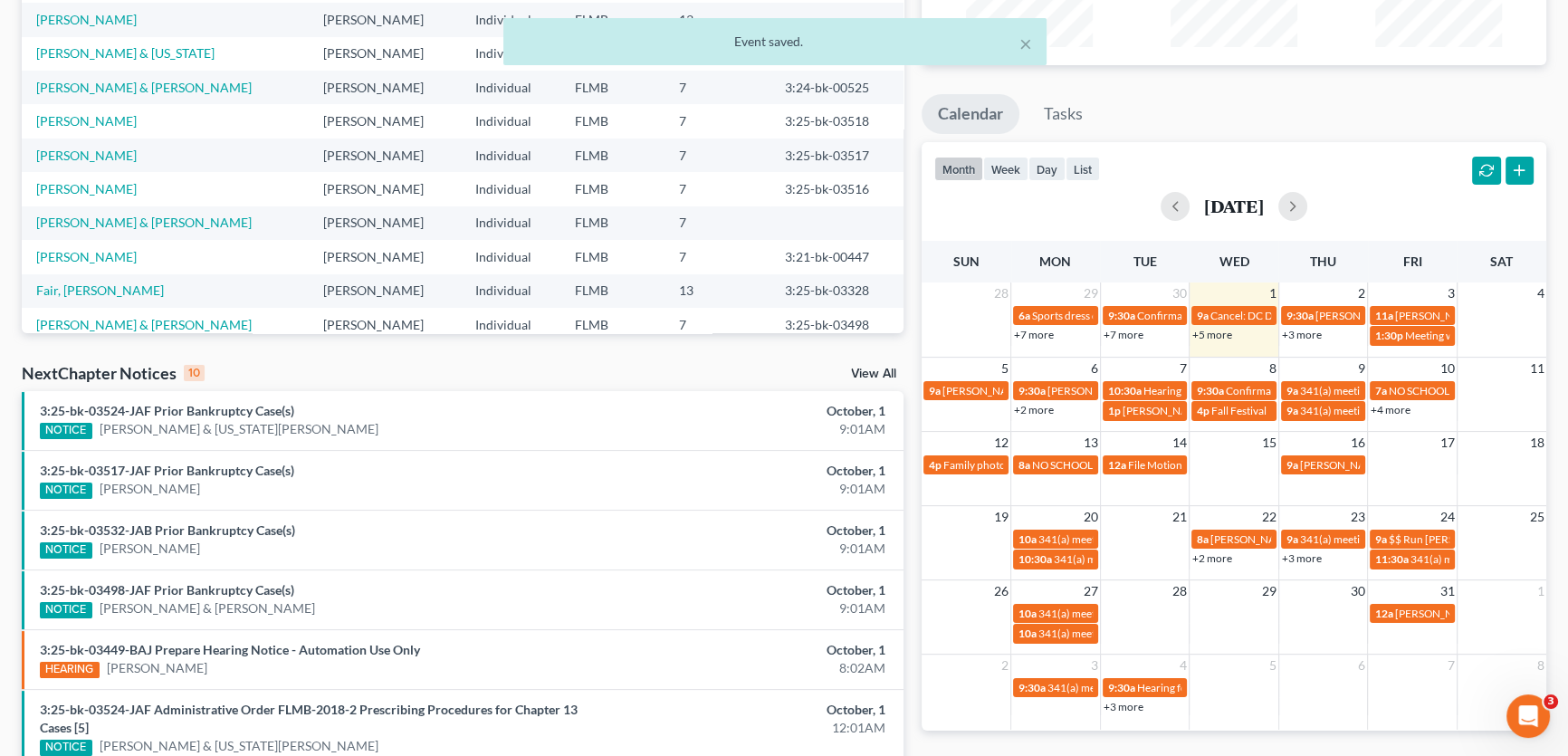
click at [1310, 335] on link "+3 more" at bounding box center [1302, 334] width 40 height 13
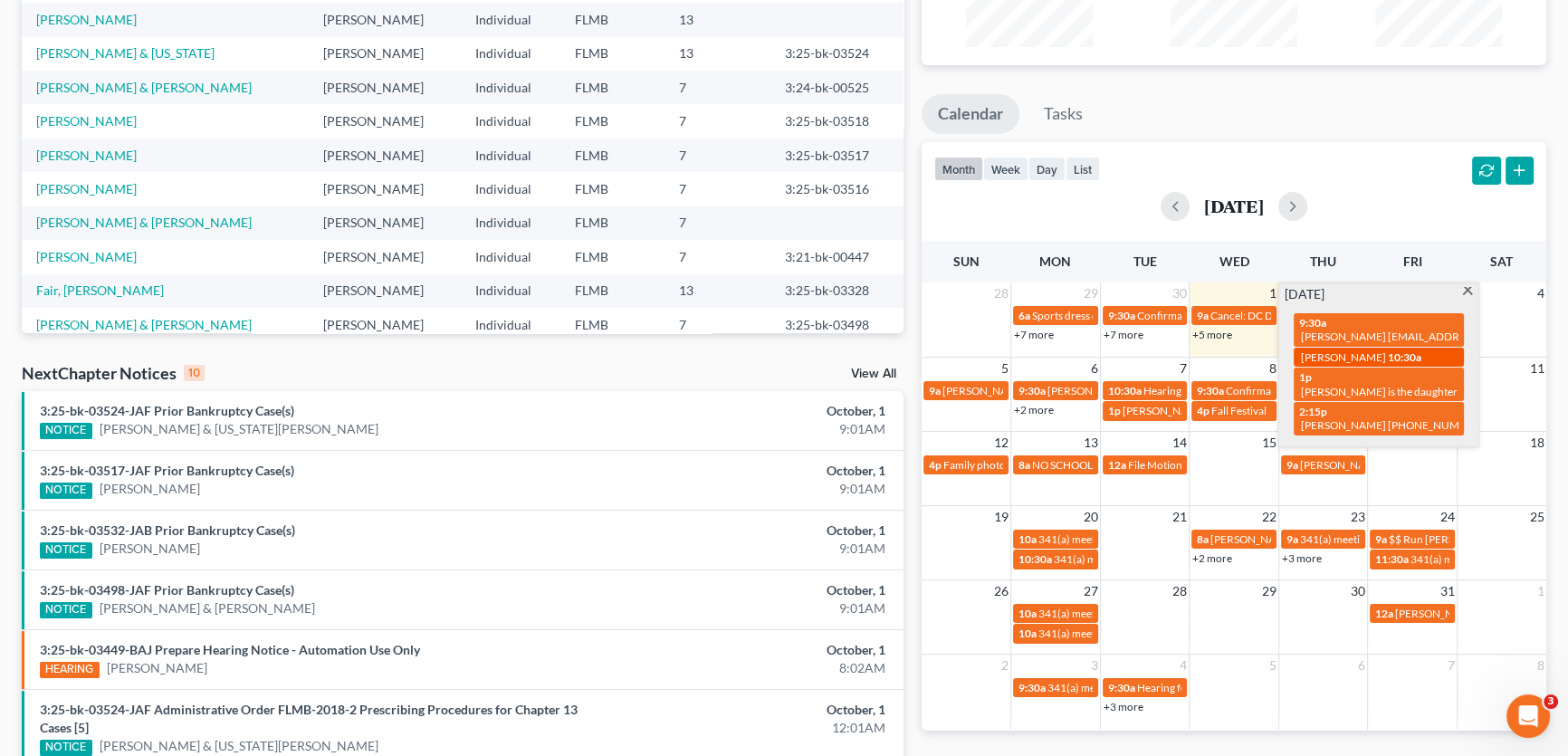
click at [1421, 363] on link "10:30a Ashanti Green" at bounding box center [1379, 357] width 170 height 19
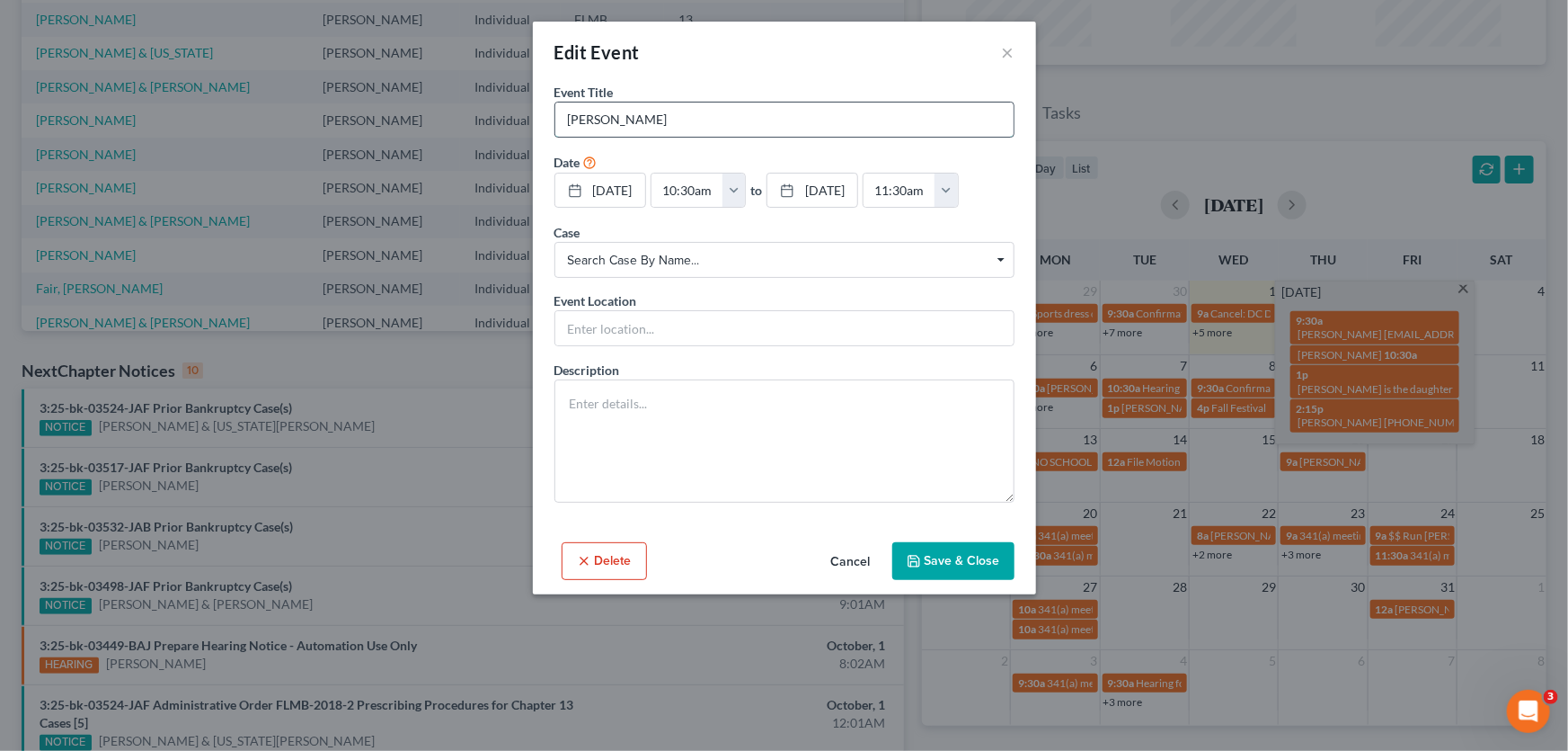
click at [775, 132] on input "Ashanti Green" at bounding box center [784, 119] width 458 height 34
type input "Ashanti Green chapter 13 sign up appointment"
type input "in office"
click at [1000, 550] on button "Save & Close" at bounding box center [954, 561] width 122 height 38
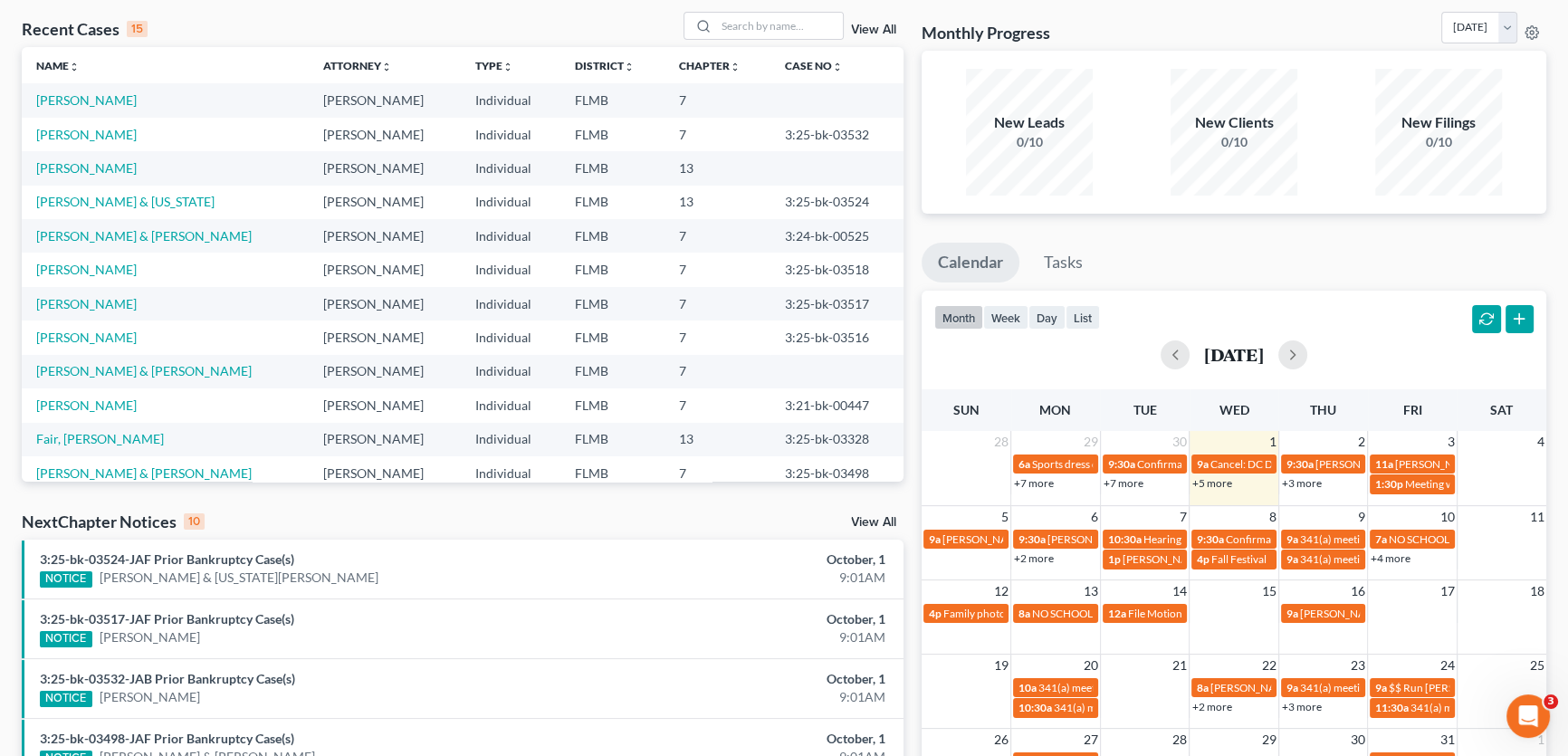
scroll to position [0, 0]
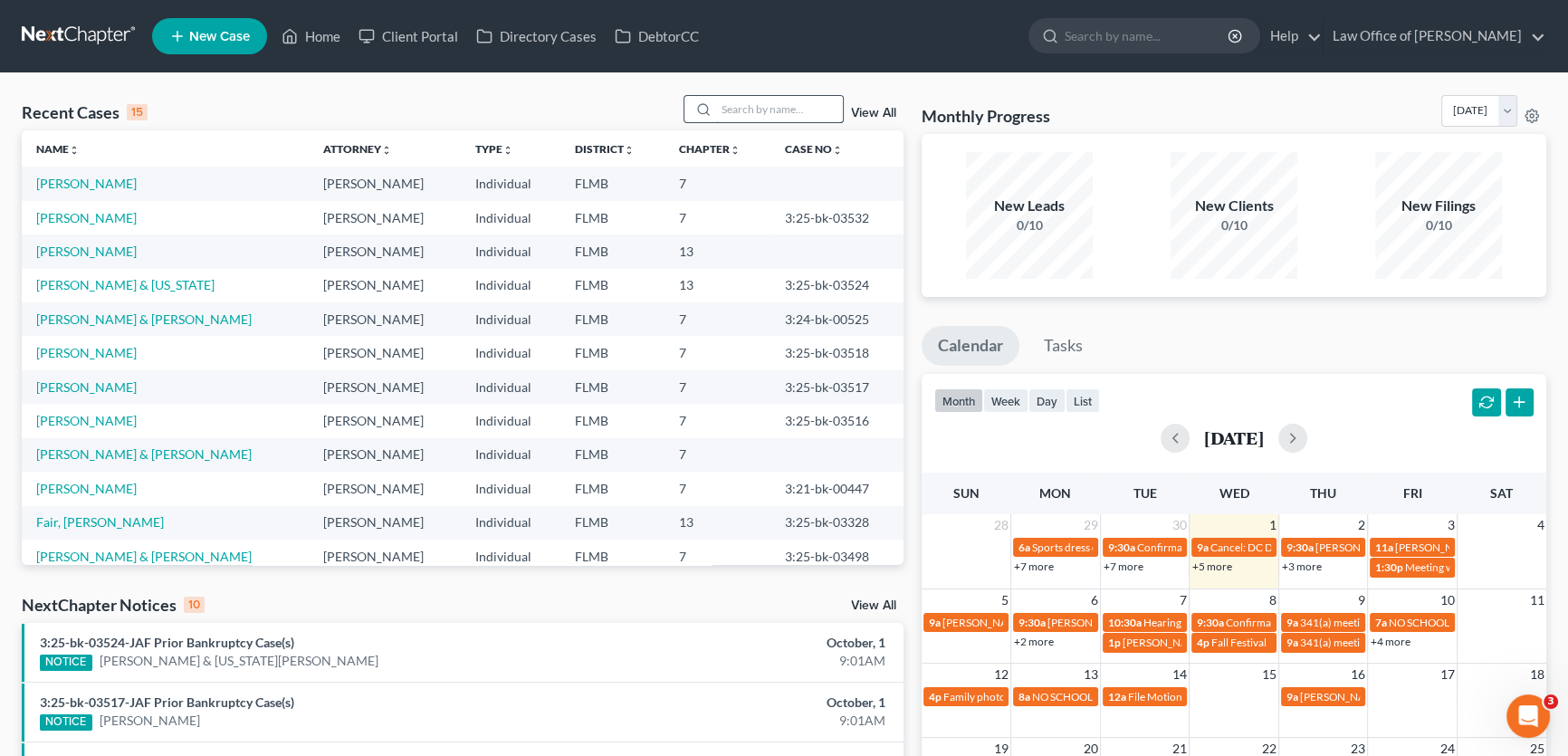
click at [789, 119] on input "search" at bounding box center [780, 109] width 127 height 26
type input "lay"
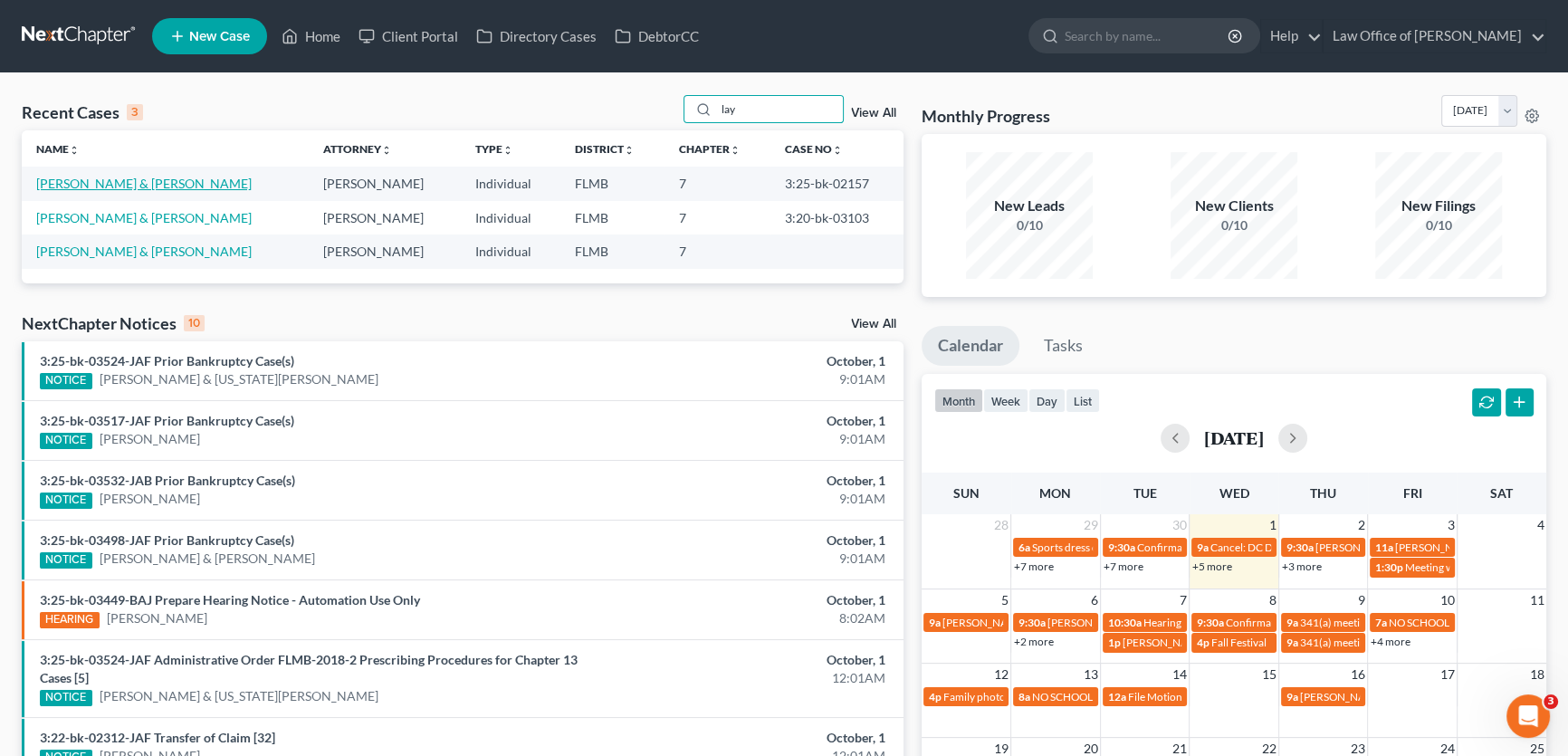
click at [122, 180] on link "Lay, Daniel & Julie" at bounding box center [144, 184] width 216 height 15
